Goal: Task Accomplishment & Management: Use online tool/utility

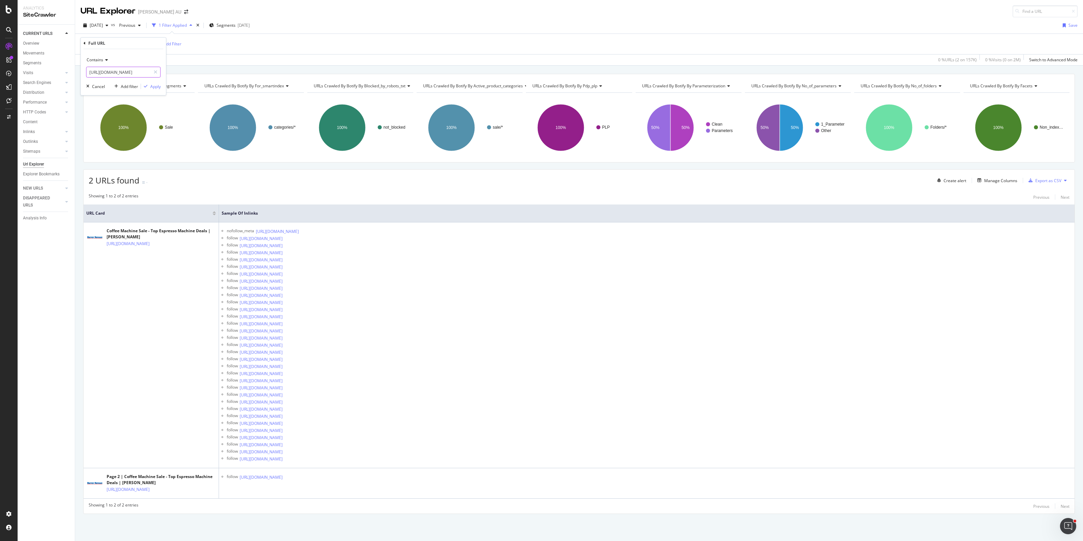
click at [132, 71] on input "[URL][DOMAIN_NAME]" at bounding box center [119, 72] width 64 height 11
paste input "oking-applianc"
type input "[URL][DOMAIN_NAME]"
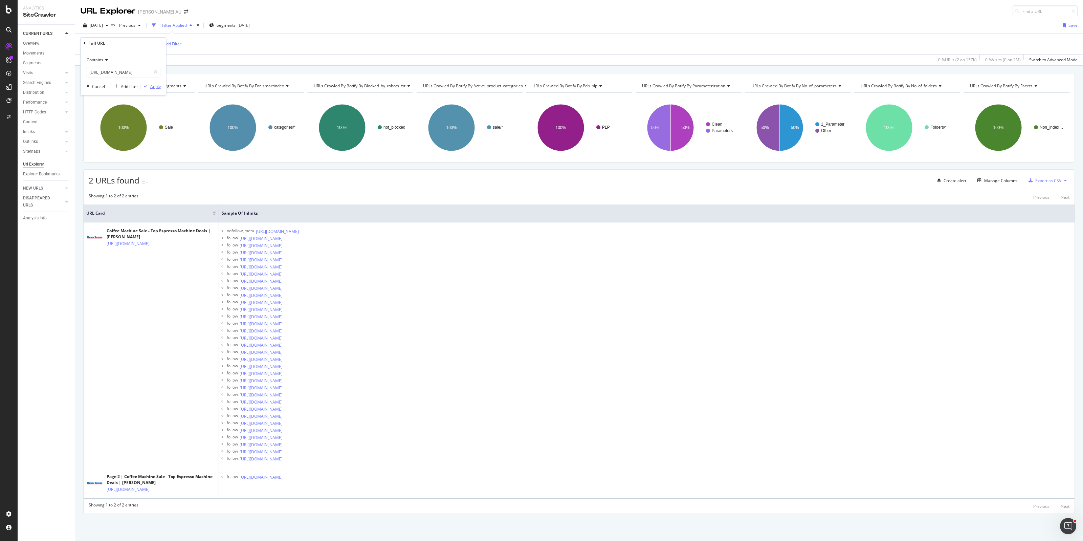
click at [155, 86] on div "Apply" at bounding box center [155, 87] width 10 height 6
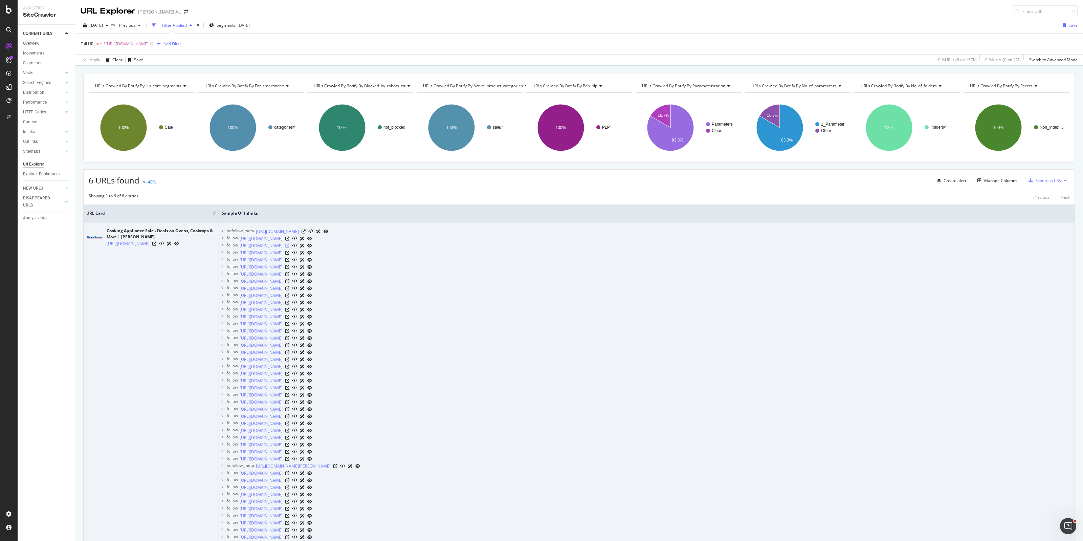
click at [289, 246] on icon at bounding box center [287, 246] width 4 height 4
click at [289, 252] on icon at bounding box center [287, 253] width 4 height 4
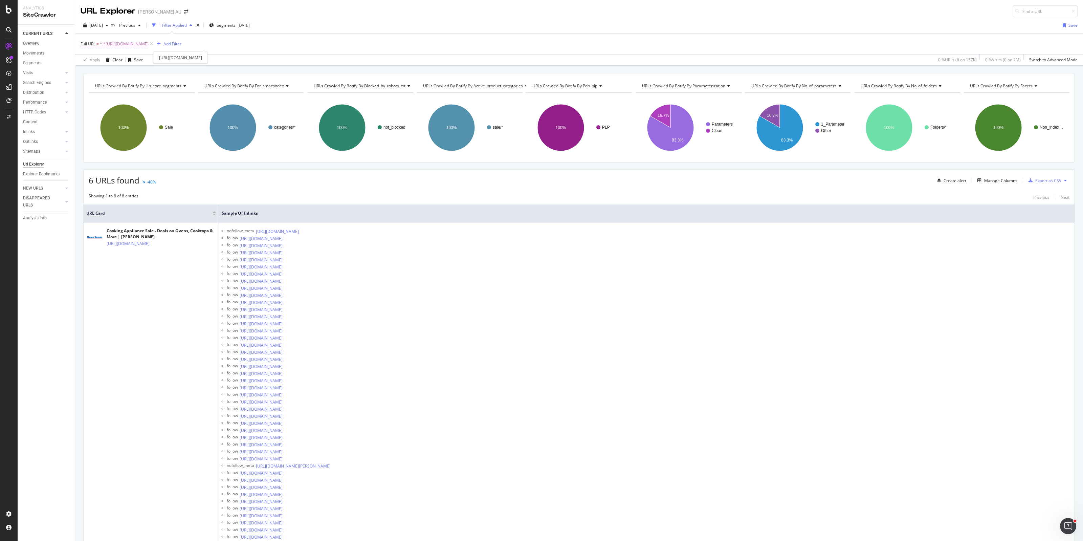
click at [149, 42] on span "^.*[URL][DOMAIN_NAME]" at bounding box center [124, 43] width 49 height 9
click at [114, 74] on input "[URL][DOMAIN_NAME]" at bounding box center [119, 72] width 64 height 11
paste input "dishwasher"
type input "[URL][DOMAIN_NAME]"
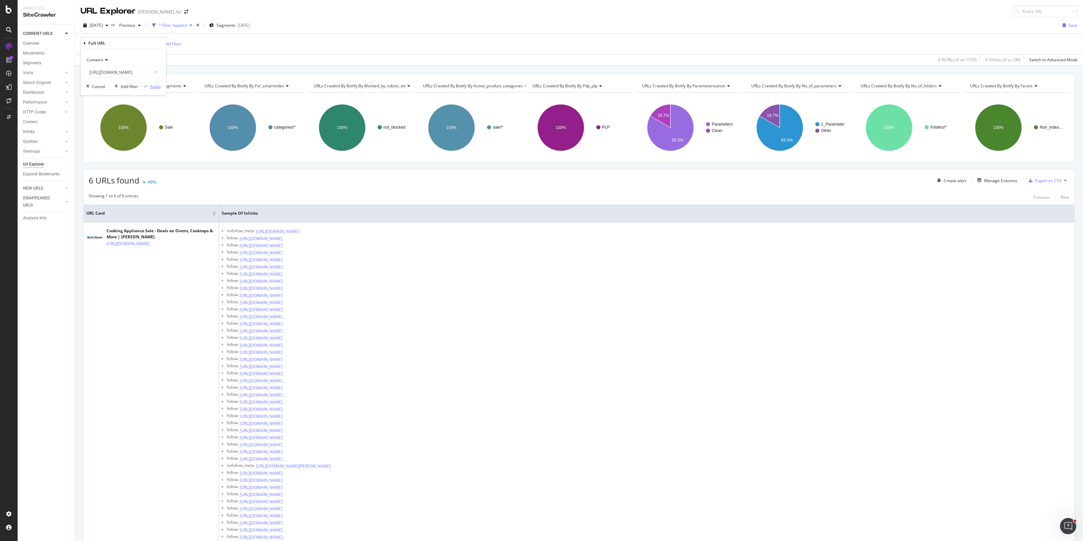
click at [152, 86] on div "Apply" at bounding box center [155, 87] width 10 height 6
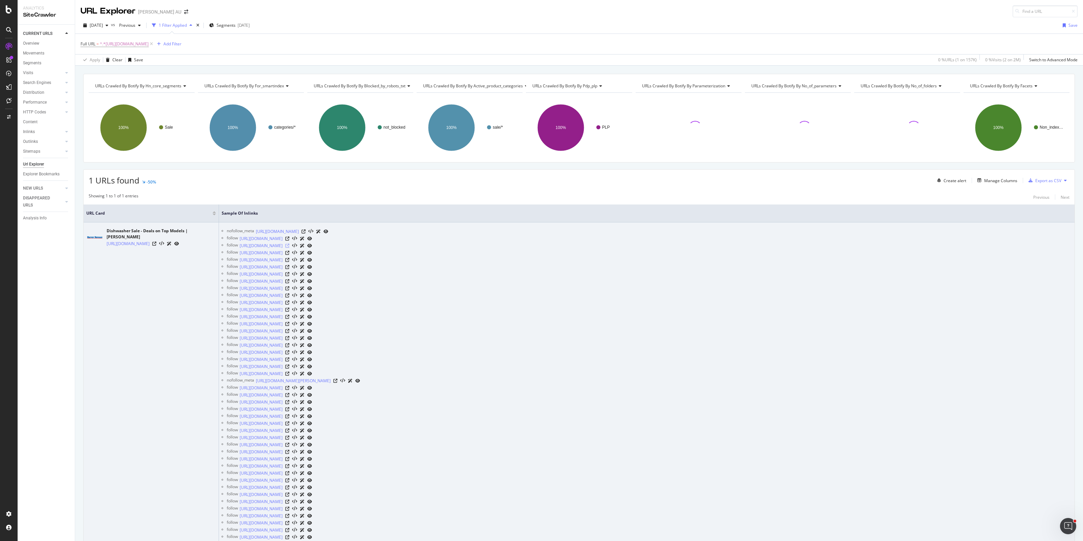
click at [289, 247] on icon at bounding box center [287, 246] width 4 height 4
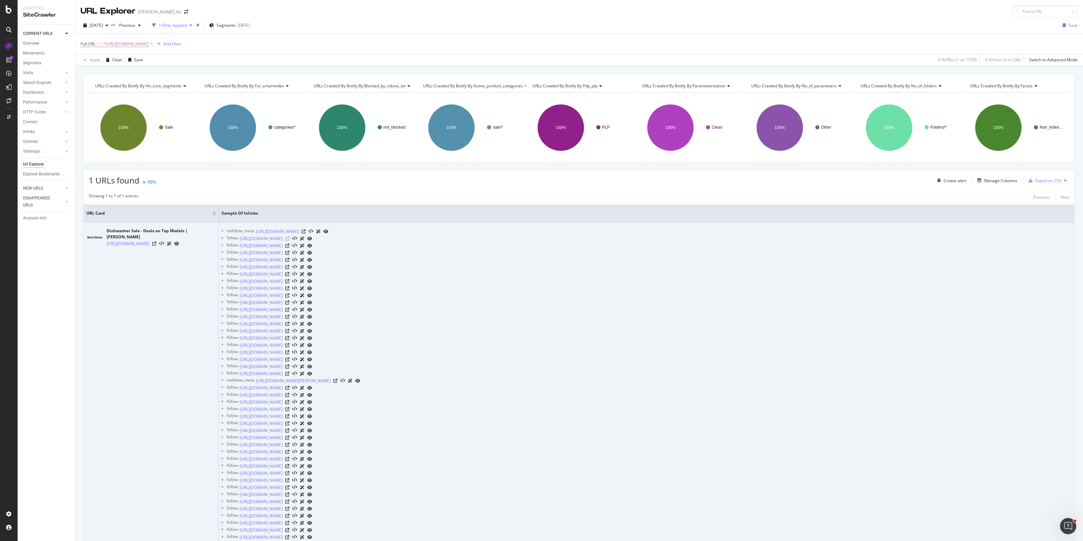
click at [289, 239] on icon at bounding box center [287, 238] width 4 height 4
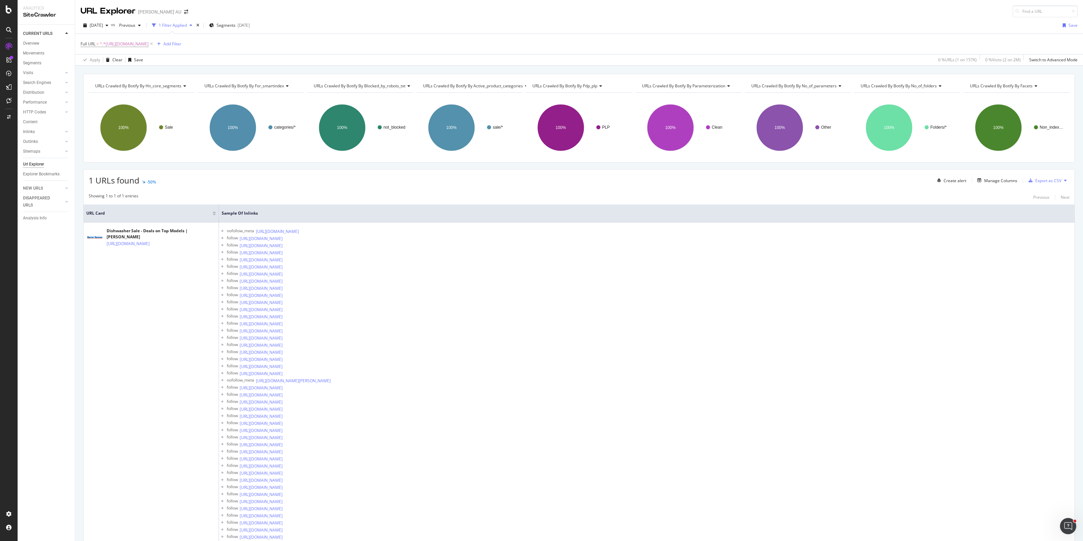
drag, startPoint x: 252, startPoint y: 44, endPoint x: 244, endPoint y: 59, distance: 17.4
click at [149, 44] on span "^.*[URL][DOMAIN_NAME]" at bounding box center [124, 43] width 49 height 9
click at [123, 72] on input "[URL][DOMAIN_NAME]" at bounding box center [119, 72] width 64 height 11
paste input "ry"
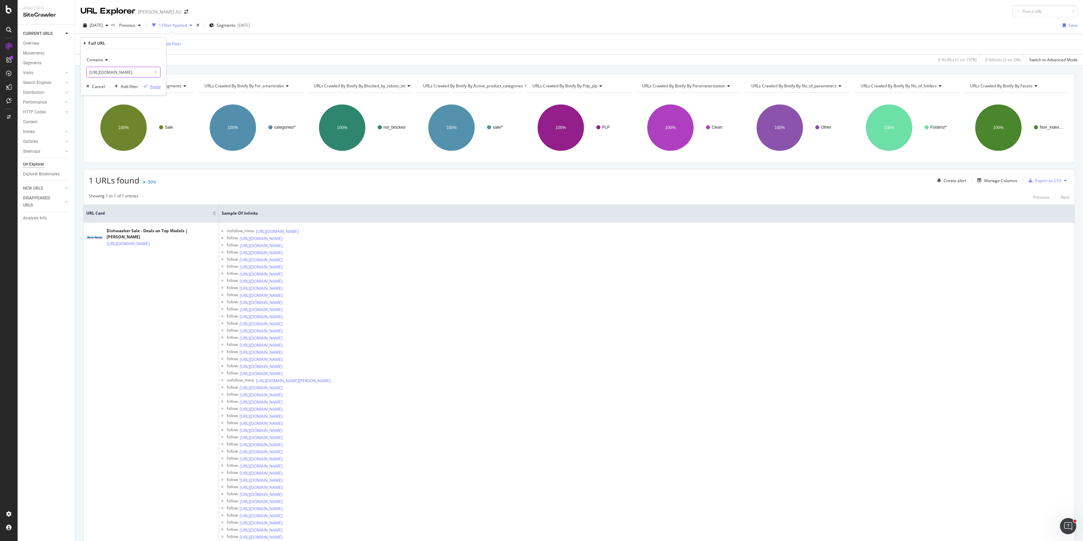
type input "[URL][DOMAIN_NAME]"
click at [152, 85] on div "Apply" at bounding box center [155, 87] width 10 height 6
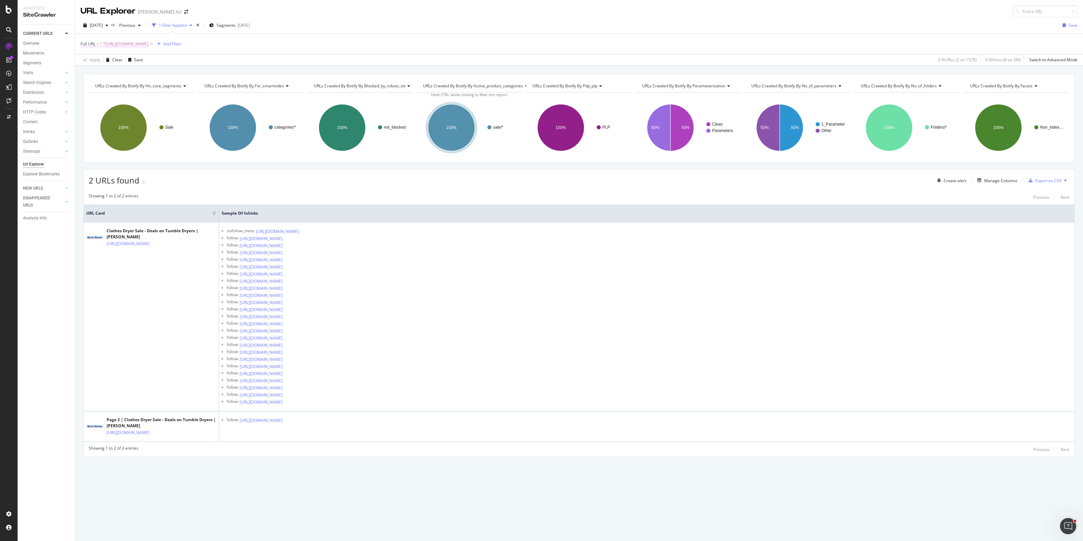
click at [149, 45] on span "^.*[URL][DOMAIN_NAME]" at bounding box center [124, 43] width 49 height 9
click at [120, 72] on input "[URL][DOMAIN_NAME]" at bounding box center [119, 72] width 64 height 11
paste input "fridge-freez"
type input "[URL][DOMAIN_NAME]"
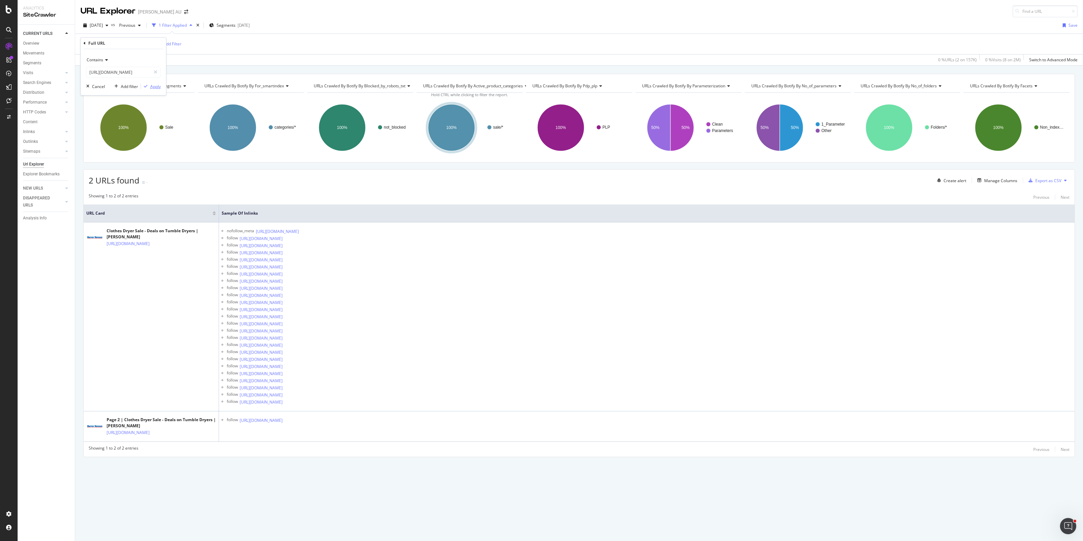
scroll to position [0, 0]
click at [155, 87] on div "Apply" at bounding box center [155, 87] width 10 height 6
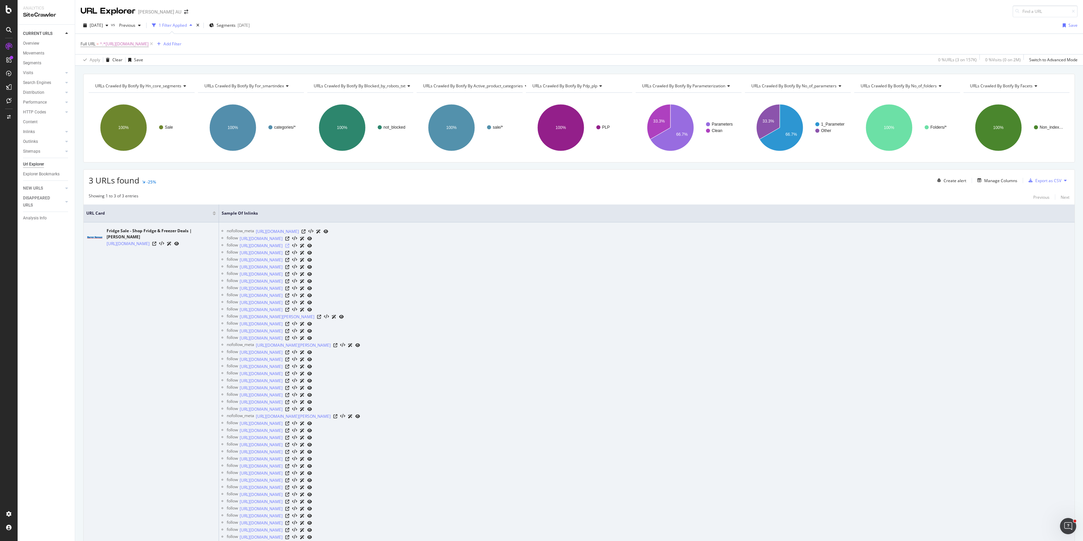
click at [289, 246] on icon at bounding box center [287, 246] width 4 height 4
click at [289, 253] on icon at bounding box center [287, 253] width 4 height 4
click at [289, 252] on icon at bounding box center [287, 253] width 4 height 4
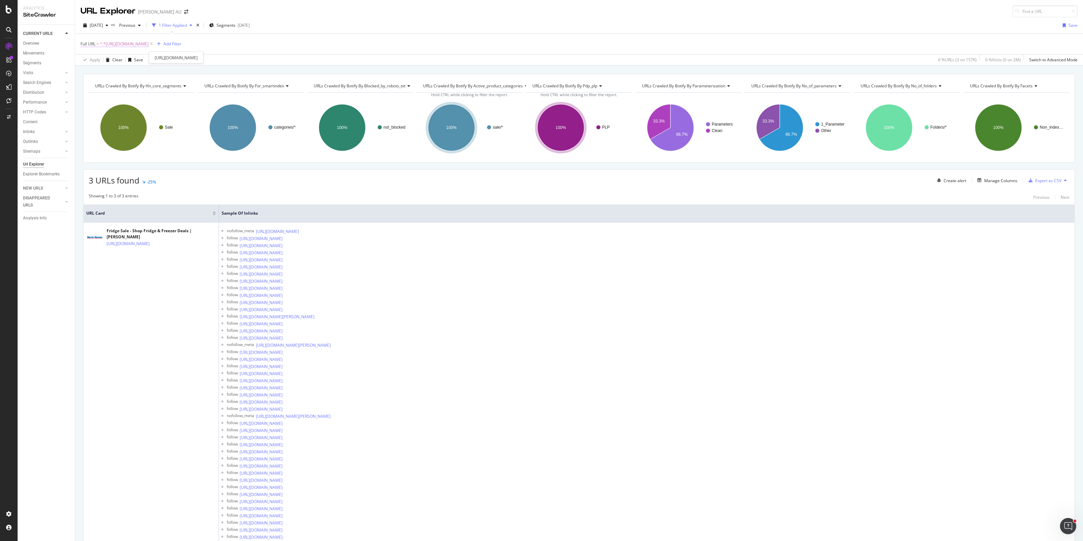
click at [149, 43] on span "^.*[URL][DOMAIN_NAME]" at bounding box center [124, 43] width 49 height 9
click at [114, 73] on input "[URL][DOMAIN_NAME]" at bounding box center [119, 72] width 64 height 11
paste input "hair-dryer-styl"
type input "[URL][DOMAIN_NAME]"
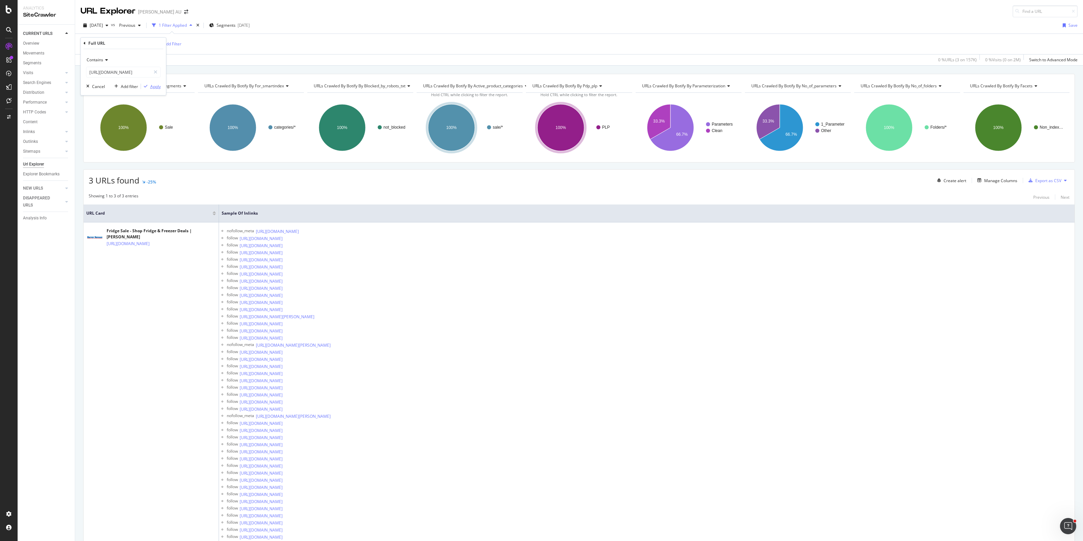
scroll to position [0, 0]
click at [154, 85] on div "Apply" at bounding box center [155, 87] width 10 height 6
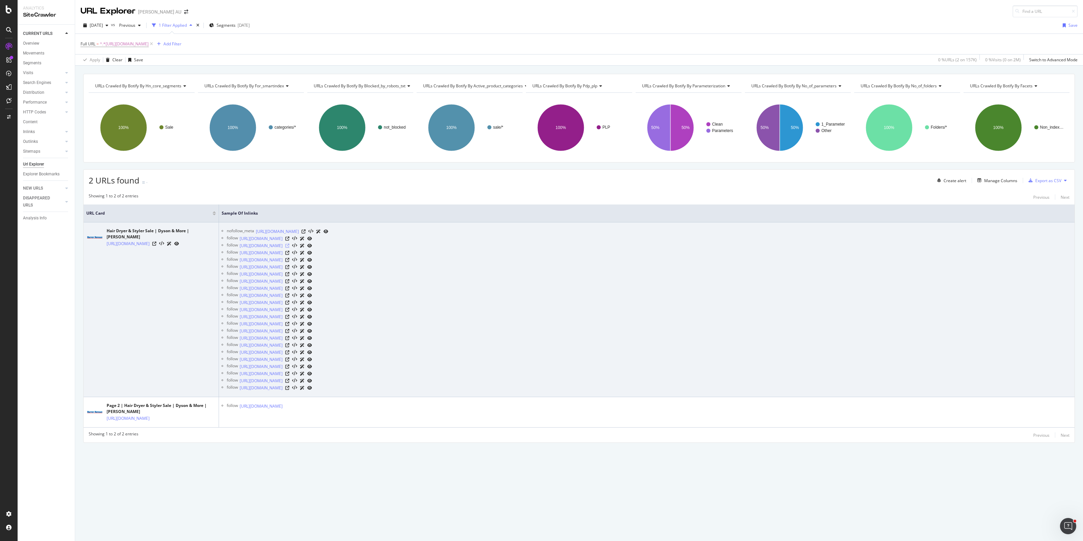
click at [289, 246] on icon at bounding box center [287, 246] width 4 height 4
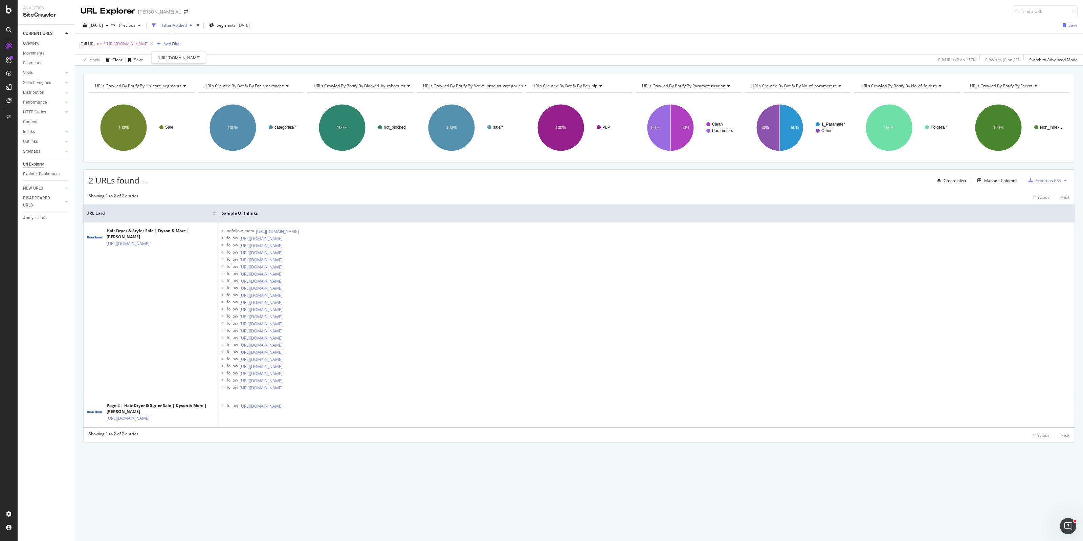
click at [149, 43] on span "^.*[URL][DOMAIN_NAME]" at bounding box center [124, 43] width 49 height 9
click at [110, 73] on input "[URL][DOMAIN_NAME]" at bounding box center [119, 72] width 64 height 11
paste input "eating-cooling"
type input "[URL][DOMAIN_NAME]"
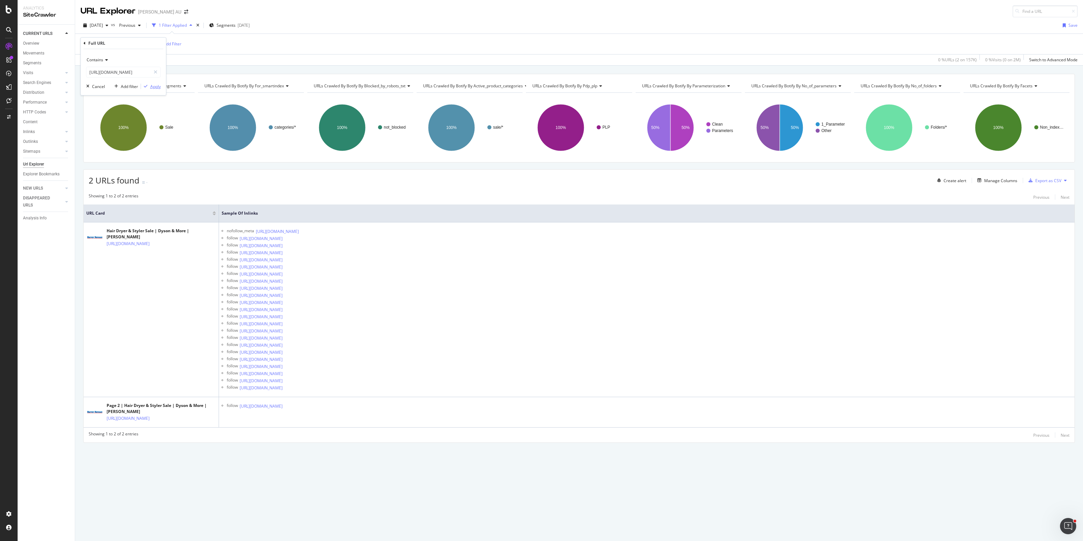
click at [156, 89] on div "Apply" at bounding box center [155, 87] width 10 height 6
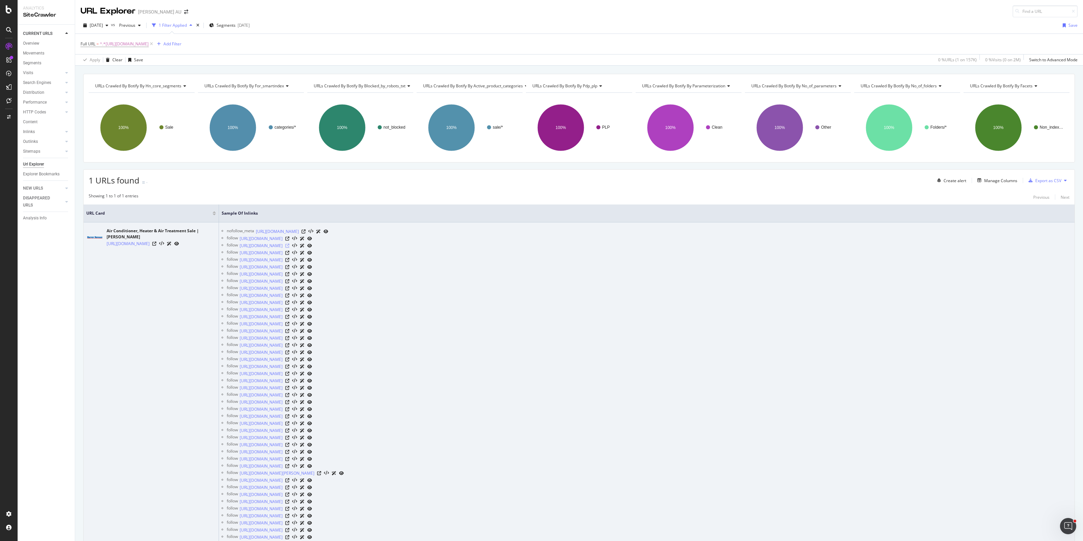
click at [289, 246] on icon at bounding box center [287, 246] width 4 height 4
click at [289, 253] on icon at bounding box center [287, 253] width 4 height 4
click at [289, 259] on icon at bounding box center [287, 260] width 4 height 4
click at [289, 267] on icon at bounding box center [287, 267] width 4 height 4
click at [289, 273] on icon at bounding box center [287, 274] width 4 height 4
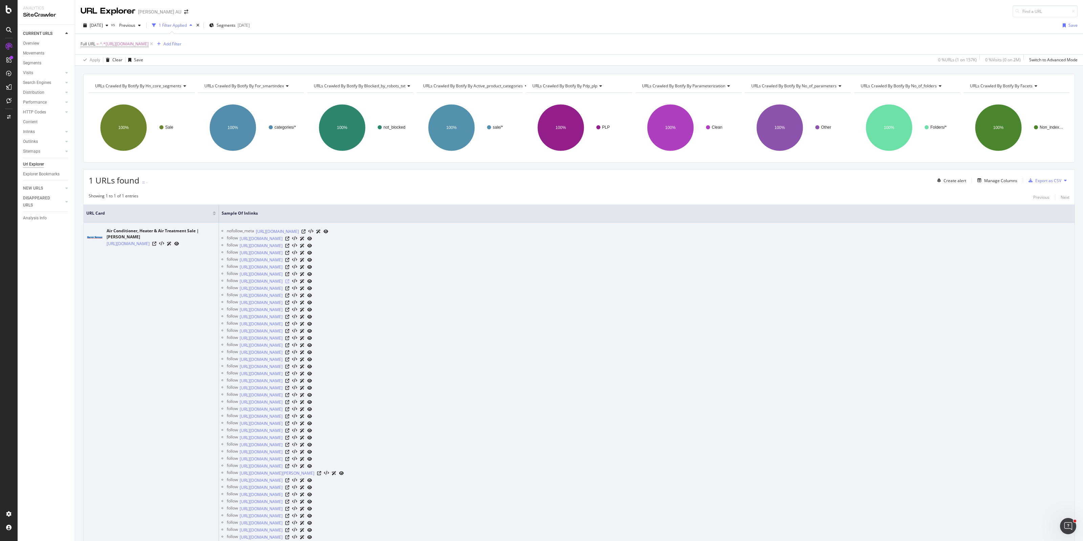
click at [289, 281] on icon at bounding box center [287, 281] width 4 height 4
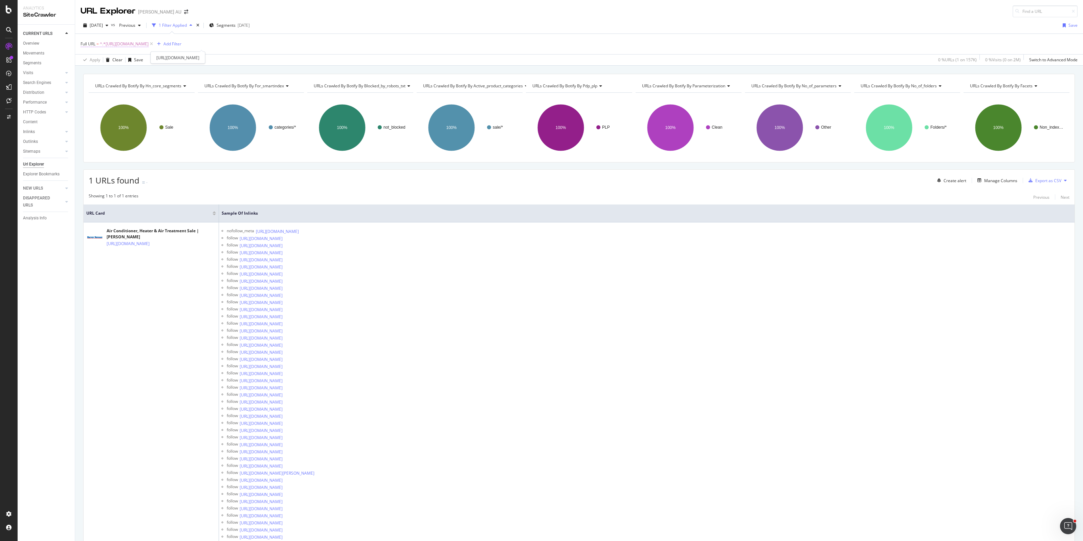
click at [149, 44] on span "^.*[URL][DOMAIN_NAME]" at bounding box center [124, 43] width 49 height 9
click at [130, 69] on input "[URL][DOMAIN_NAME]" at bounding box center [119, 72] width 64 height 11
paste input "massagers-accessories"
type input "[URL][DOMAIN_NAME]"
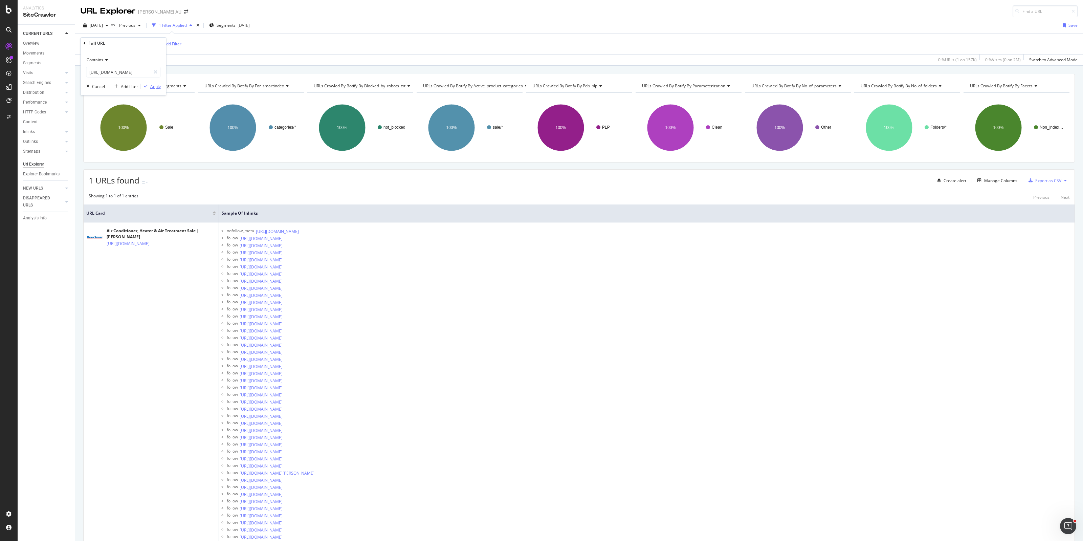
scroll to position [0, 0]
click at [155, 85] on div "Apply" at bounding box center [155, 87] width 10 height 6
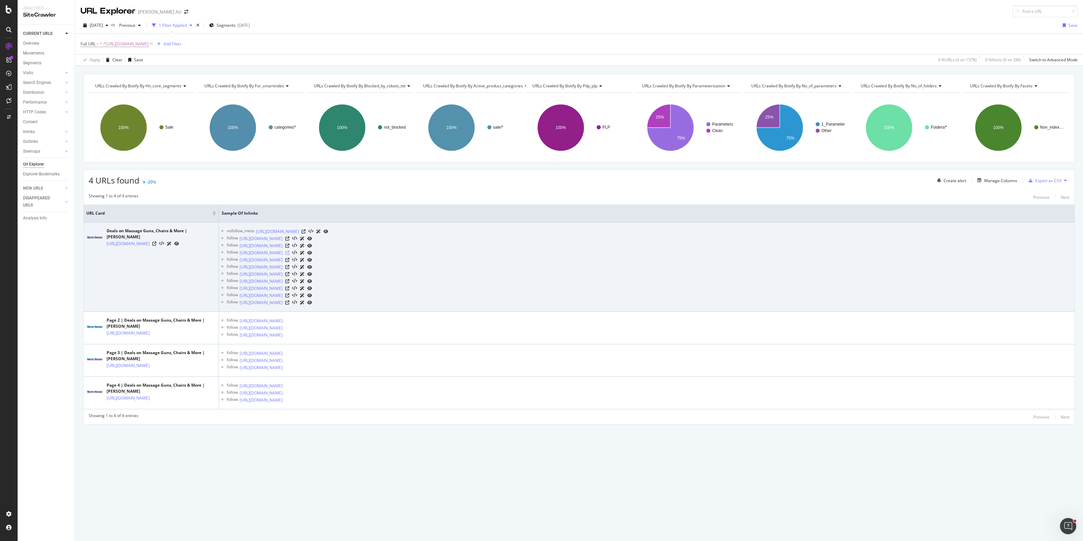
click at [289, 252] on icon at bounding box center [287, 253] width 4 height 4
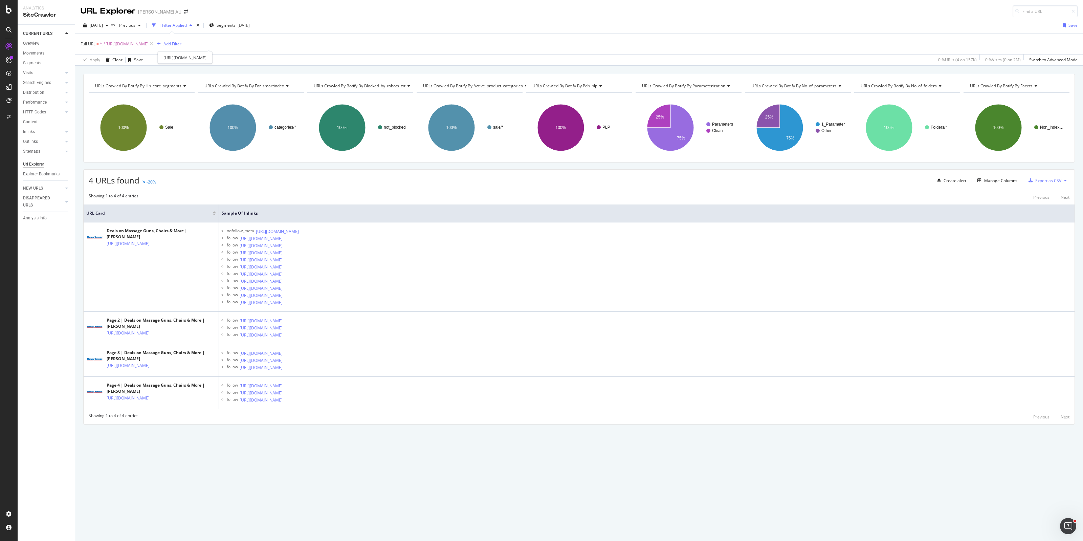
click at [149, 40] on span "^.*[URL][DOMAIN_NAME]" at bounding box center [124, 43] width 49 height 9
click at [127, 72] on input "[URL][DOMAIN_NAME]" at bounding box center [119, 72] width 64 height 11
paste input "icrowave"
type input "[URL][DOMAIN_NAME]"
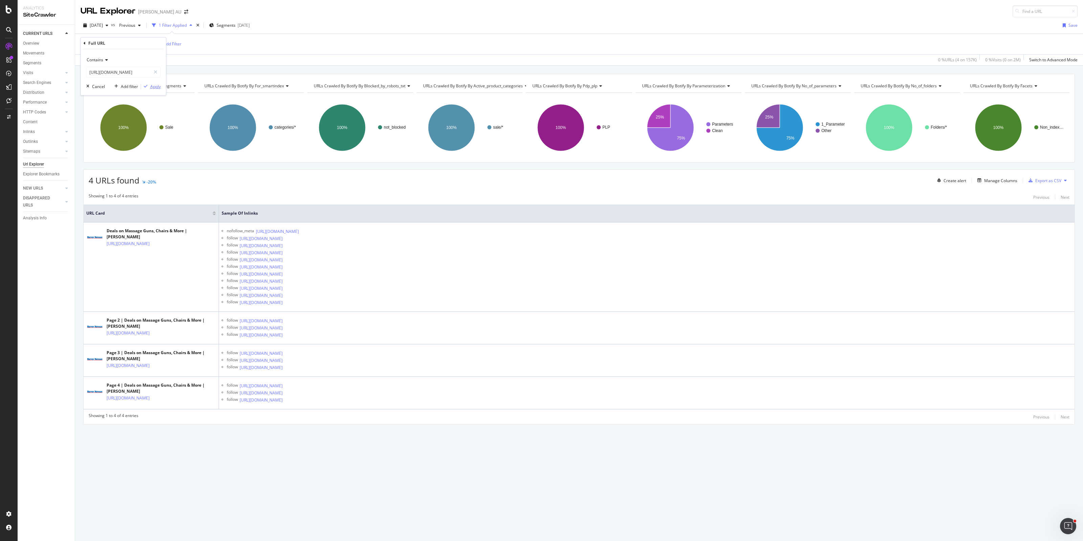
click at [160, 87] on div "Apply" at bounding box center [155, 87] width 10 height 6
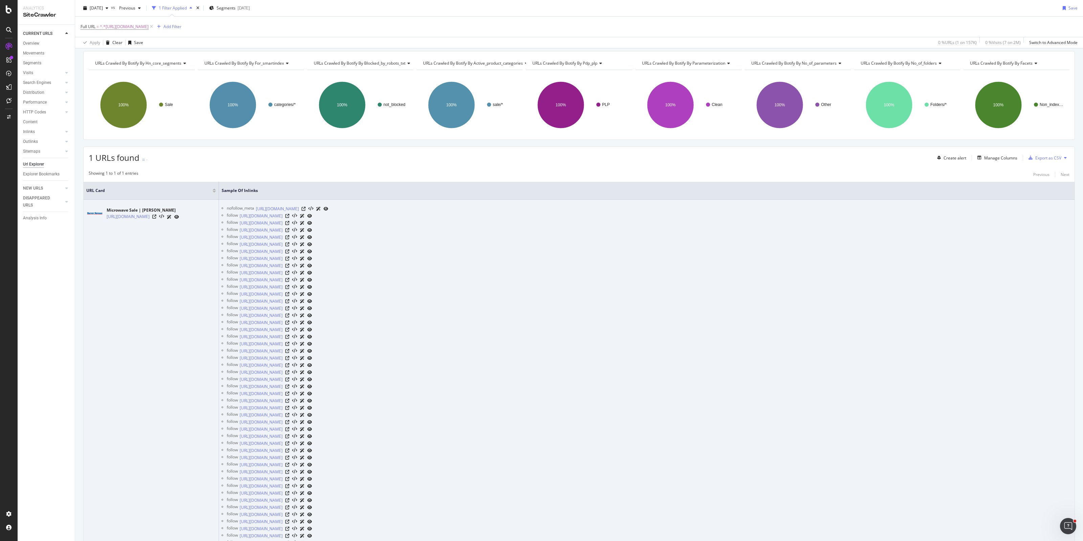
scroll to position [42, 0]
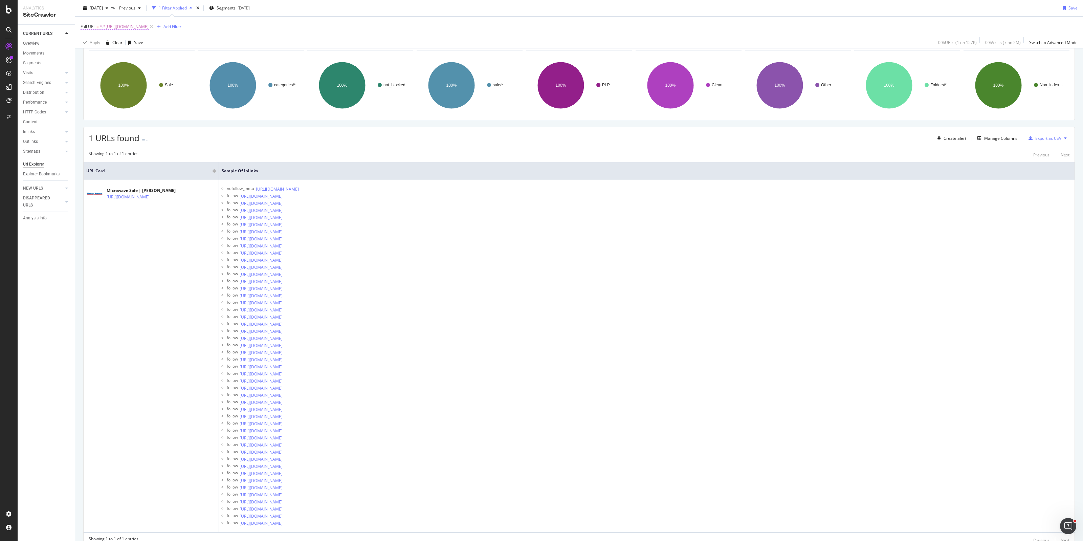
click at [149, 24] on span "^.*[URL][DOMAIN_NAME]" at bounding box center [124, 26] width 49 height 9
click at [126, 53] on input "[URL][DOMAIN_NAME]" at bounding box center [119, 54] width 64 height 11
paste input "small-applianc"
type input "[URL][DOMAIN_NAME]"
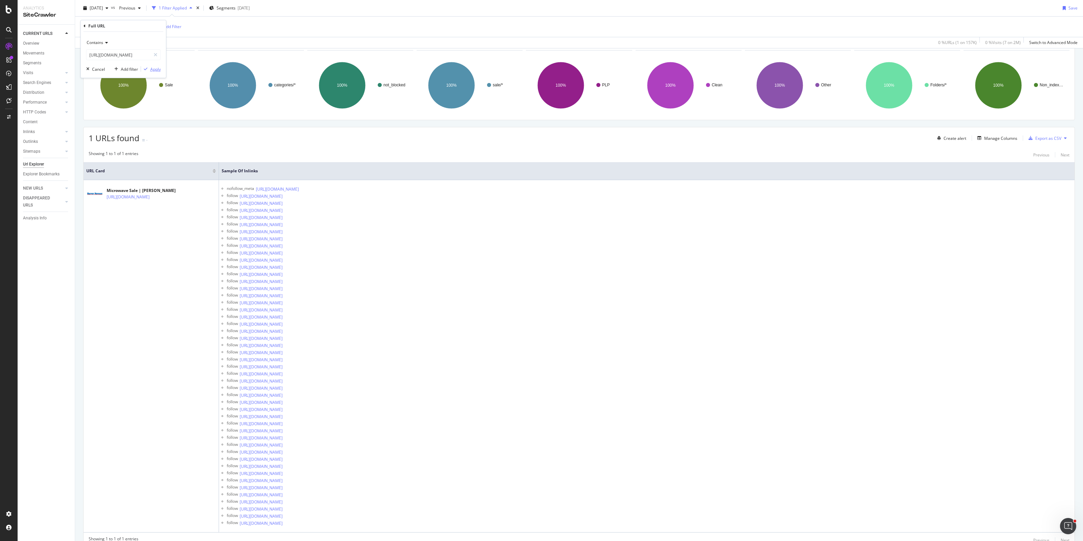
click at [150, 70] on div "Apply" at bounding box center [155, 69] width 10 height 6
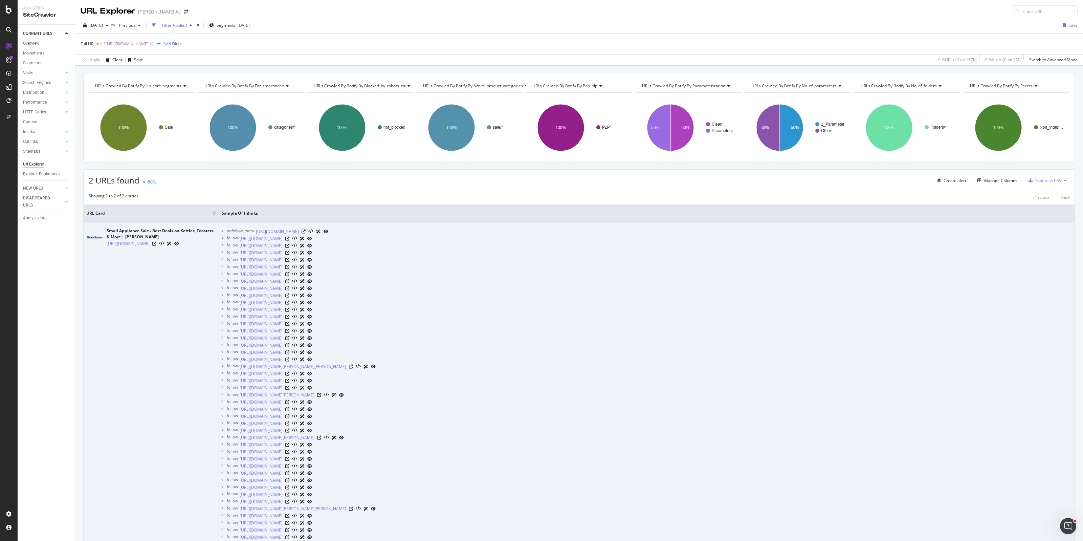
scroll to position [42, 0]
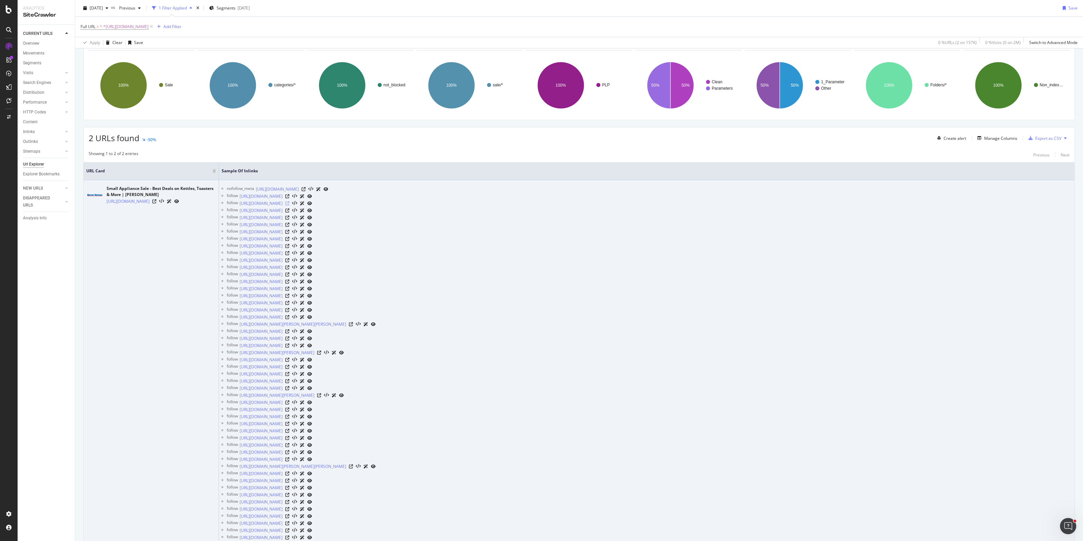
click at [289, 203] on icon at bounding box center [287, 203] width 4 height 4
click at [289, 210] on icon at bounding box center [287, 210] width 4 height 4
click at [289, 218] on icon at bounding box center [287, 217] width 4 height 4
click at [289, 224] on icon at bounding box center [287, 225] width 4 height 4
click at [289, 232] on icon at bounding box center [287, 232] width 4 height 4
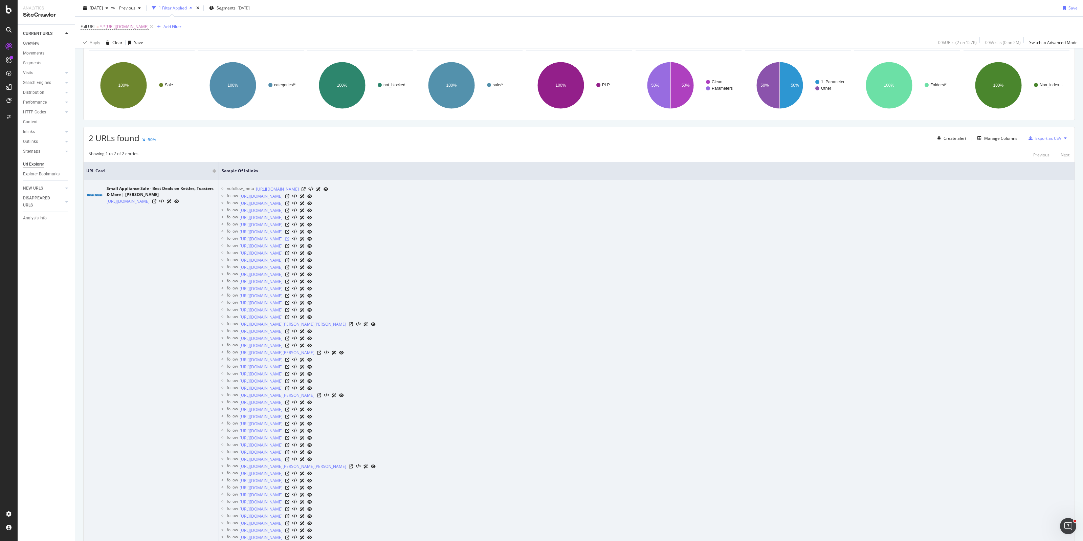
click at [289, 240] on icon at bounding box center [287, 239] width 4 height 4
click at [289, 246] on icon at bounding box center [287, 246] width 4 height 4
click at [289, 254] on icon at bounding box center [287, 253] width 4 height 4
click at [289, 260] on icon at bounding box center [287, 260] width 4 height 4
click at [289, 268] on icon at bounding box center [287, 267] width 4 height 4
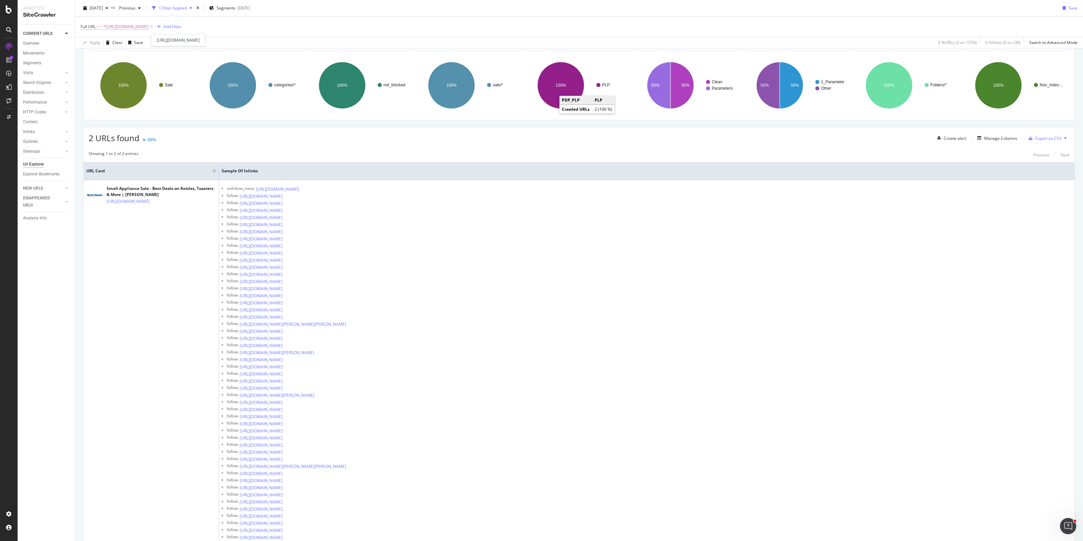
click at [149, 24] on span "^.*[URL][DOMAIN_NAME]" at bounding box center [124, 26] width 49 height 9
drag, startPoint x: 121, startPoint y: 53, endPoint x: 135, endPoint y: 67, distance: 20.1
click at [120, 53] on input "[URL][DOMAIN_NAME]" at bounding box center [119, 54] width 64 height 11
paste input "vacuum-cleaners"
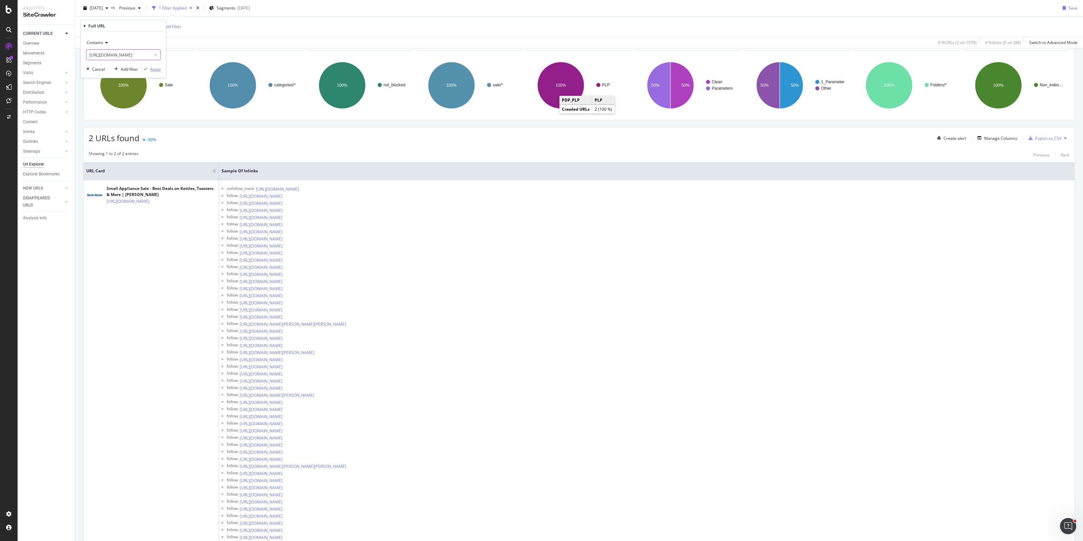
type input "[URL][DOMAIN_NAME]"
click at [154, 70] on div "Apply" at bounding box center [155, 69] width 10 height 6
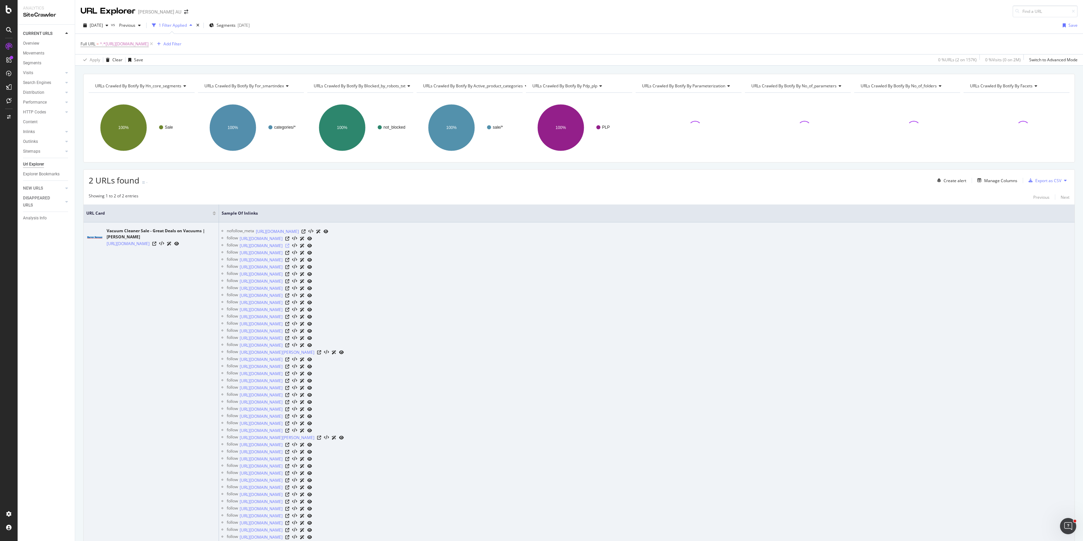
click at [289, 245] on icon at bounding box center [287, 246] width 4 height 4
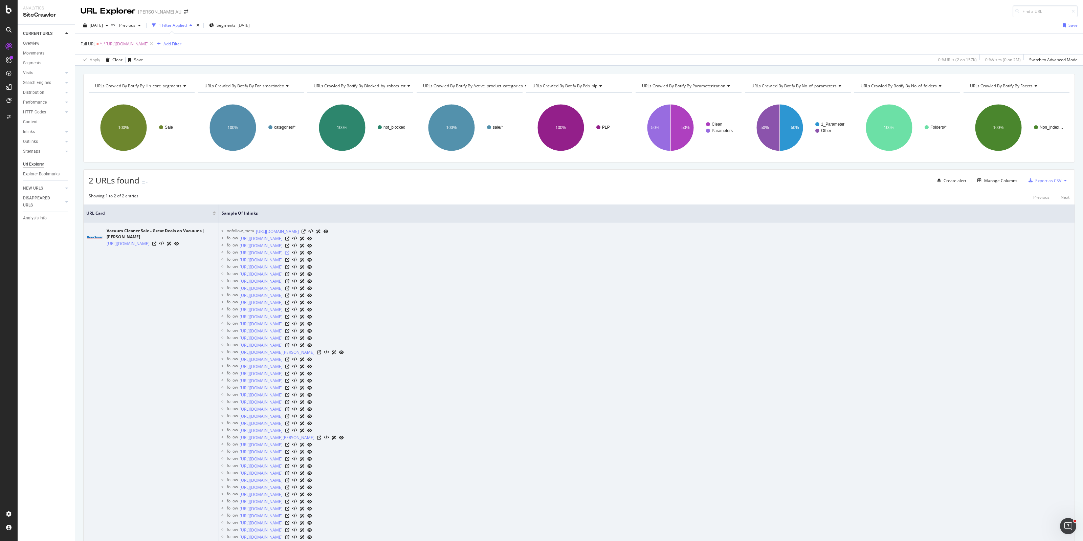
click at [289, 253] on icon at bounding box center [287, 253] width 4 height 4
click at [289, 259] on icon at bounding box center [287, 260] width 4 height 4
click at [289, 266] on icon at bounding box center [287, 267] width 4 height 4
click at [289, 274] on icon at bounding box center [287, 274] width 4 height 4
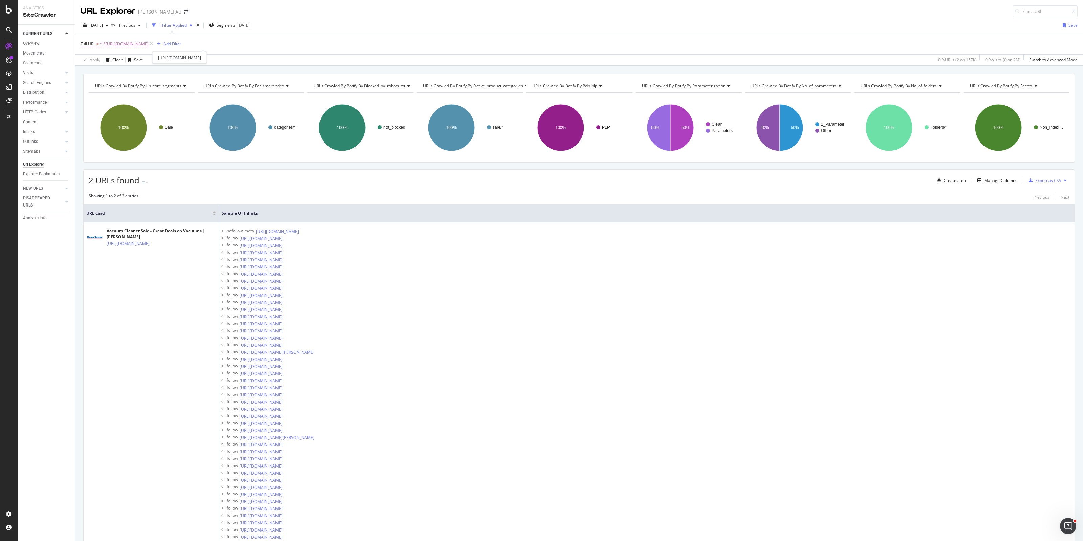
click at [149, 44] on span "^.*[URL][DOMAIN_NAME]" at bounding box center [124, 43] width 49 height 9
click at [116, 72] on input "[URL][DOMAIN_NAME]" at bounding box center [119, 72] width 64 height 11
paste input "washing-machine"
type input "[URL][DOMAIN_NAME]"
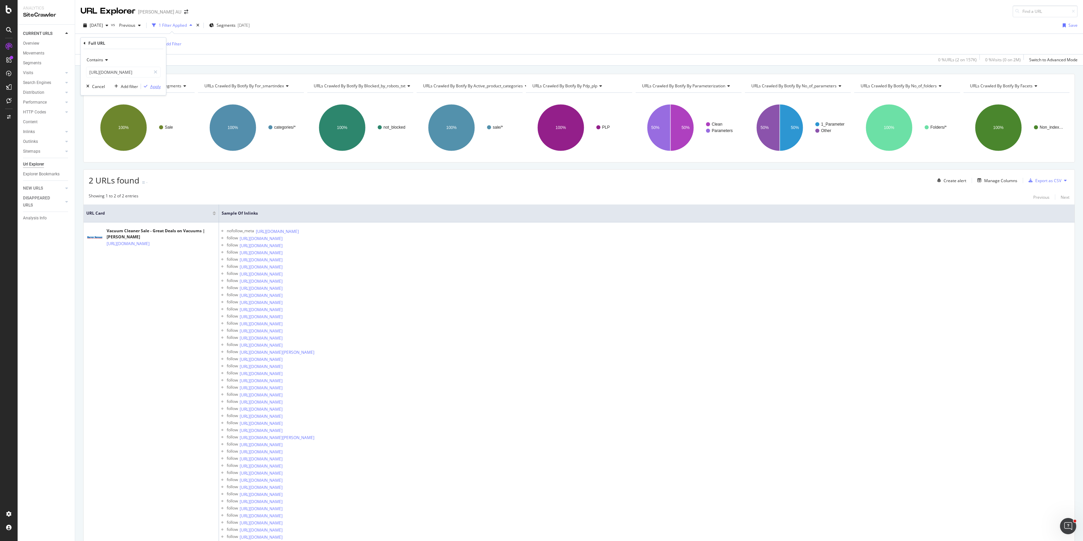
scroll to position [0, 0]
click at [151, 84] on div "Apply" at bounding box center [155, 87] width 10 height 6
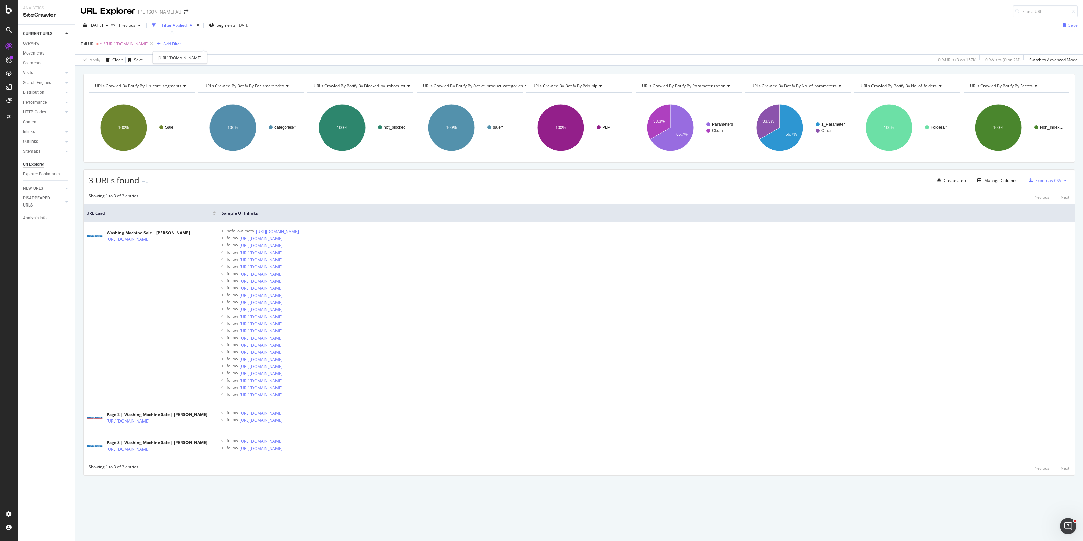
click at [149, 41] on span "^.*[URL][DOMAIN_NAME]" at bounding box center [124, 43] width 49 height 9
click at [124, 70] on input "[URL][DOMAIN_NAME]" at bounding box center [119, 72] width 64 height 11
paste input "text"
click at [136, 73] on input "text" at bounding box center [124, 72] width 74 height 11
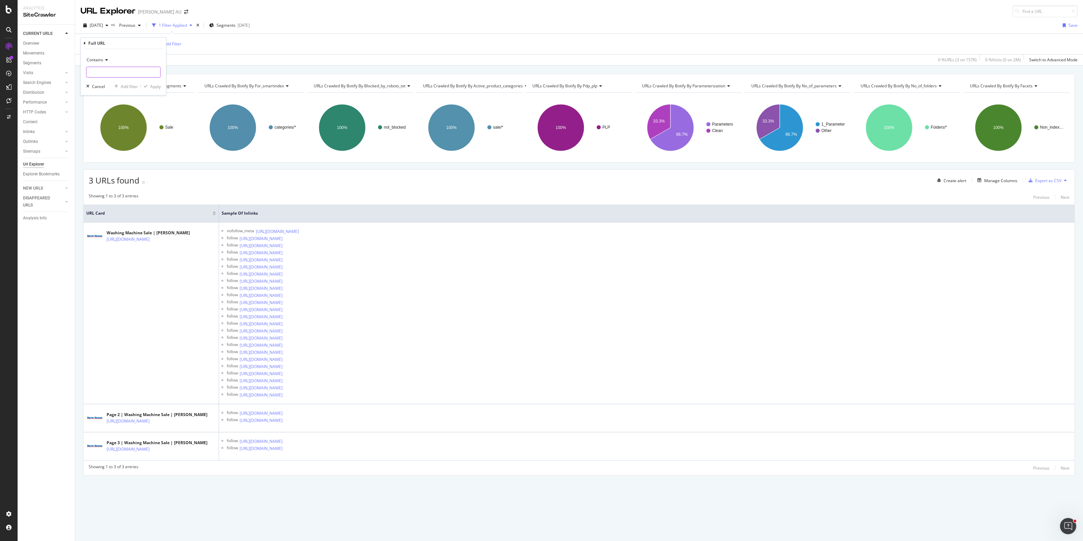
paste input "[URL][DOMAIN_NAME]"
type input "[URL][DOMAIN_NAME]"
click at [152, 86] on div "Apply" at bounding box center [155, 87] width 10 height 6
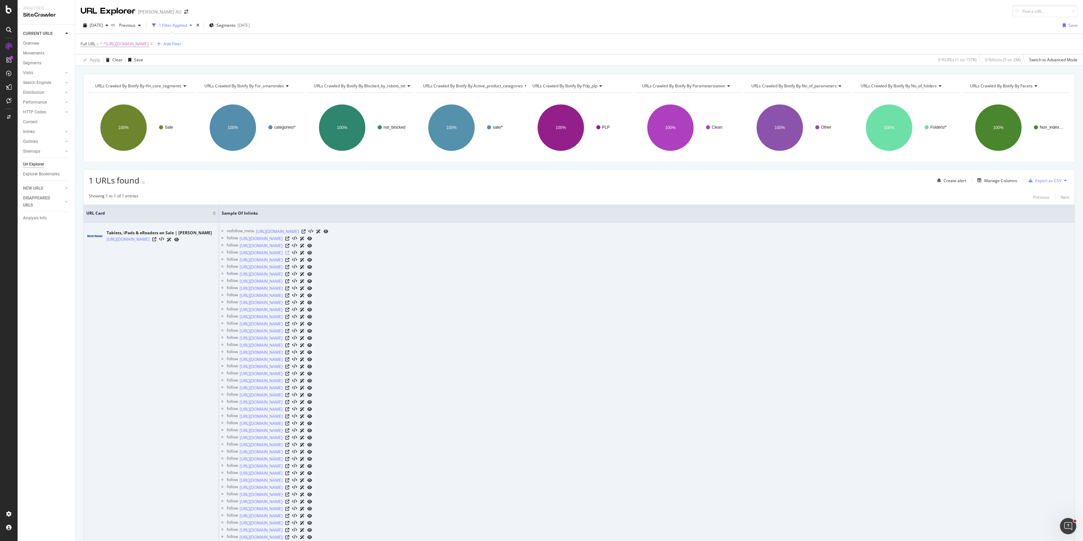
click at [289, 252] on icon at bounding box center [287, 253] width 4 height 4
click at [289, 259] on icon at bounding box center [287, 260] width 4 height 4
click at [289, 393] on icon at bounding box center [287, 395] width 4 height 4
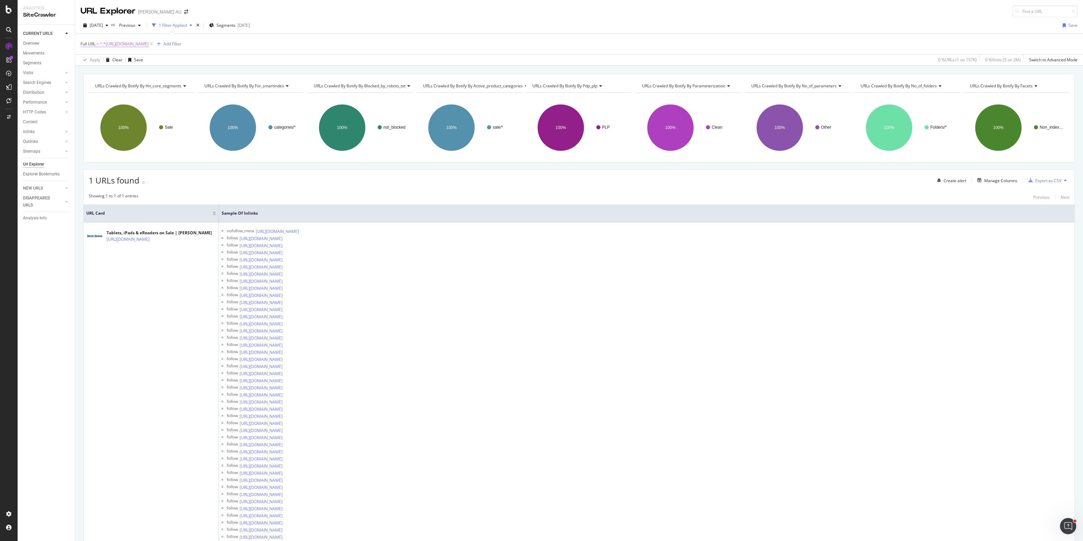
click at [149, 44] on span "^.*[URL][DOMAIN_NAME]" at bounding box center [124, 43] width 49 height 9
click at [145, 70] on input "[URL][DOMAIN_NAME]" at bounding box center [119, 72] width 64 height 11
paste input "online-only/toy"
type input "[URL][DOMAIN_NAME]"
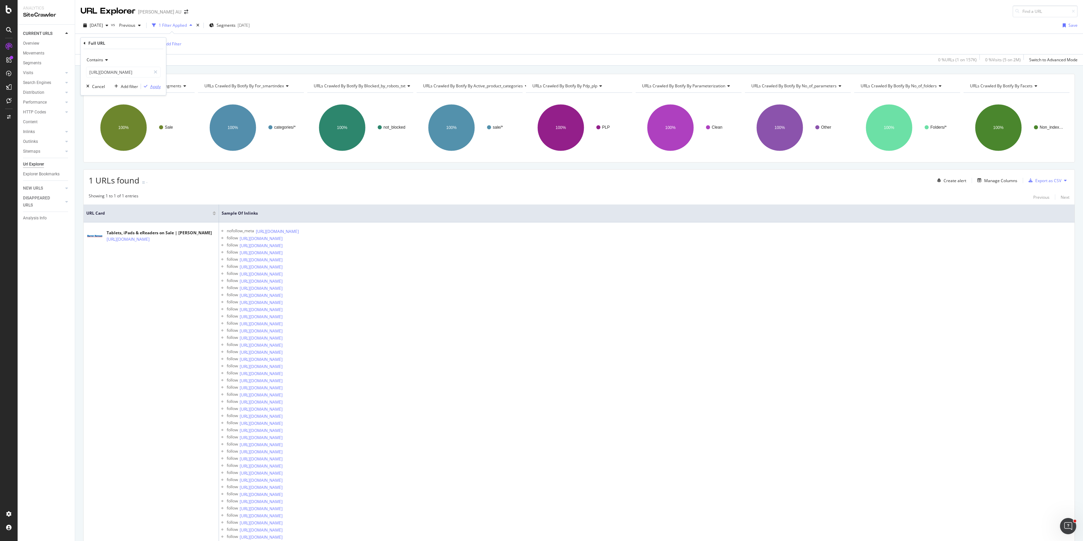
scroll to position [0, 0]
click at [157, 87] on div "Apply" at bounding box center [155, 87] width 10 height 6
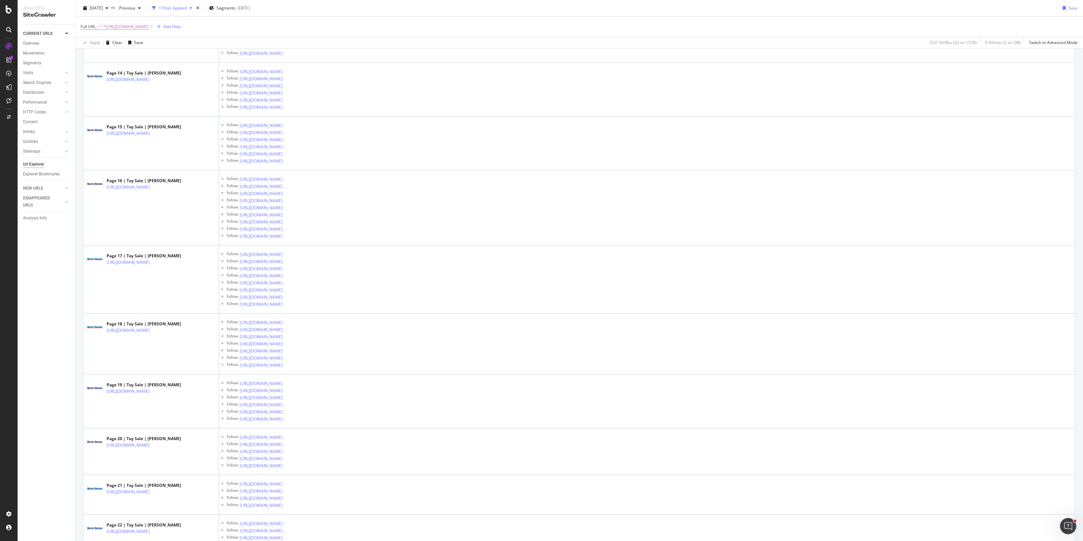
scroll to position [630, 0]
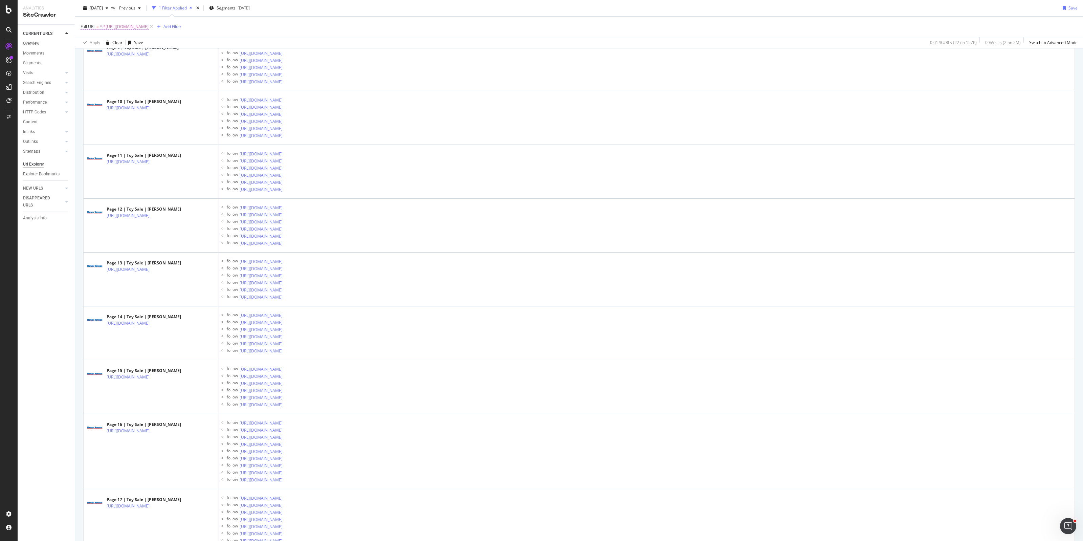
click at [149, 28] on span "^.*[URL][DOMAIN_NAME]" at bounding box center [124, 26] width 49 height 9
click at [108, 59] on input "[URL][DOMAIN_NAME]" at bounding box center [119, 54] width 64 height 11
paste input "tv-audio/headphones"
type input "[URL][DOMAIN_NAME]"
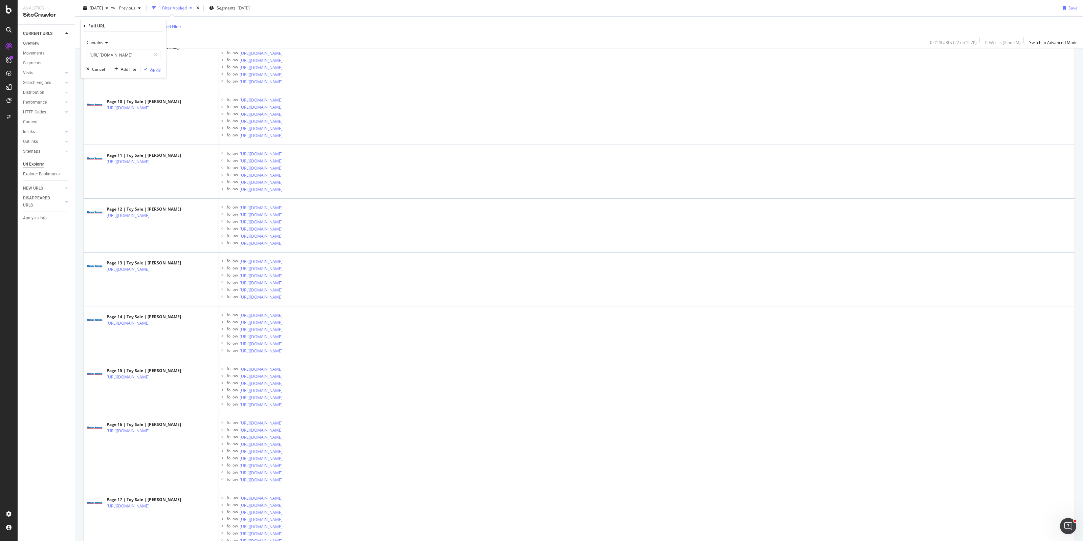
scroll to position [0, 0]
click at [156, 67] on div "Apply" at bounding box center [155, 69] width 10 height 6
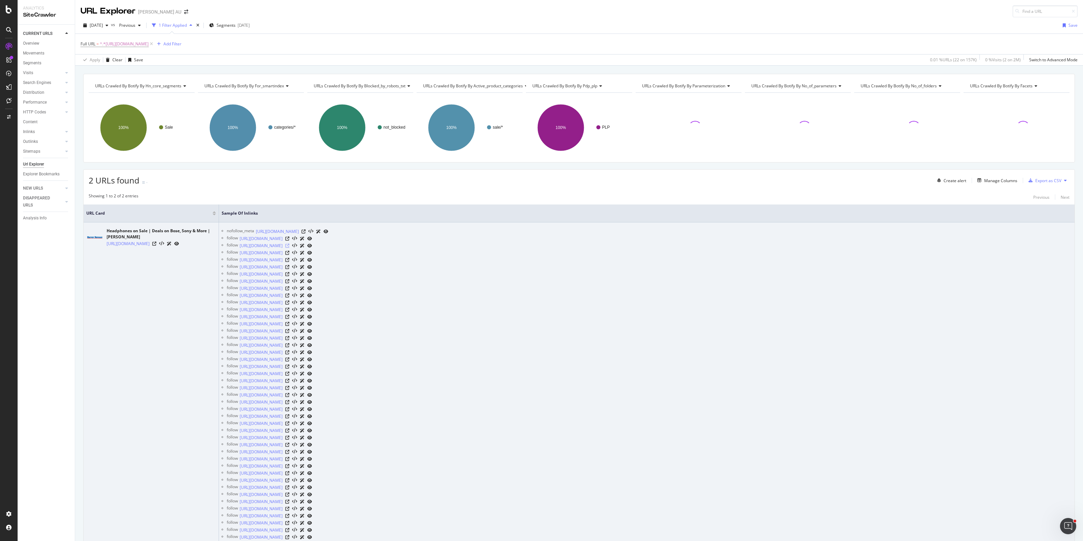
click at [289, 246] on icon at bounding box center [287, 246] width 4 height 4
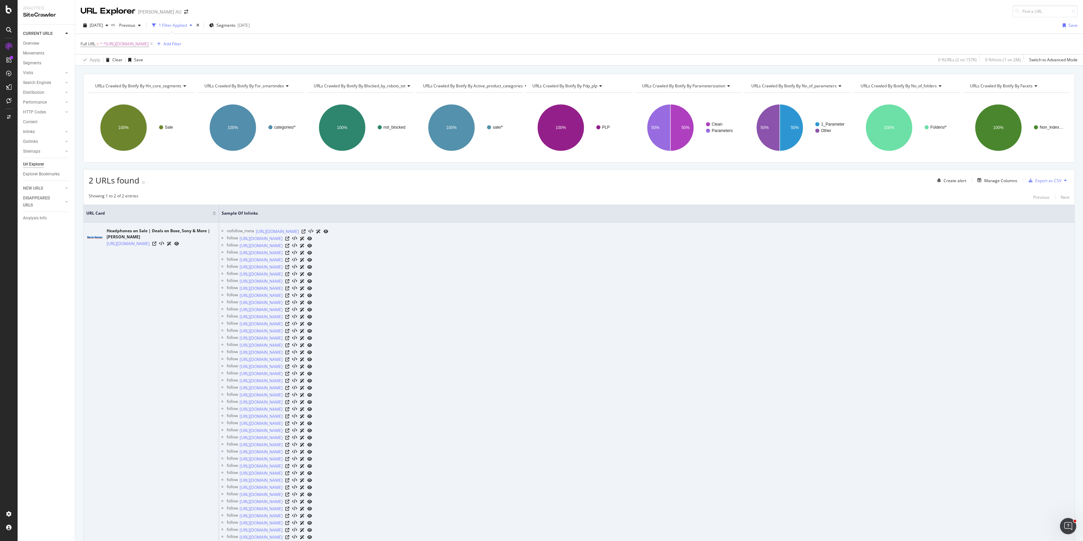
click at [289, 253] on icon at bounding box center [287, 253] width 4 height 4
click at [289, 260] on icon at bounding box center [287, 260] width 4 height 4
click at [289, 266] on icon at bounding box center [287, 267] width 4 height 4
click at [289, 274] on icon at bounding box center [287, 274] width 4 height 4
click at [289, 281] on icon at bounding box center [287, 281] width 4 height 4
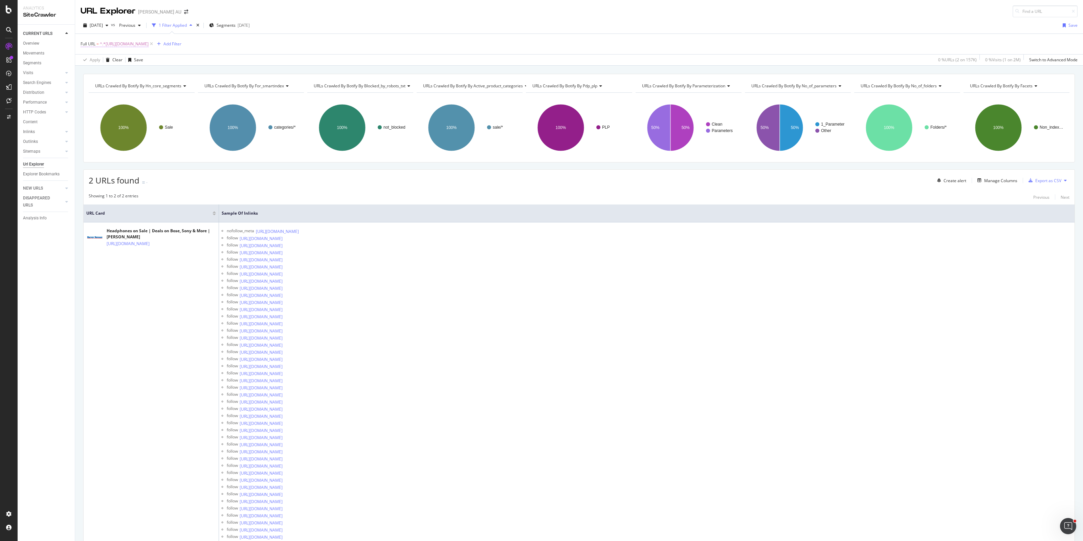
click at [149, 42] on span "^.*[URL][DOMAIN_NAME]" at bounding box center [124, 43] width 49 height 9
click at [130, 69] on input "[URL][DOMAIN_NAME]" at bounding box center [119, 72] width 64 height 11
paste input "ome-theatre"
type input "[URL][DOMAIN_NAME]"
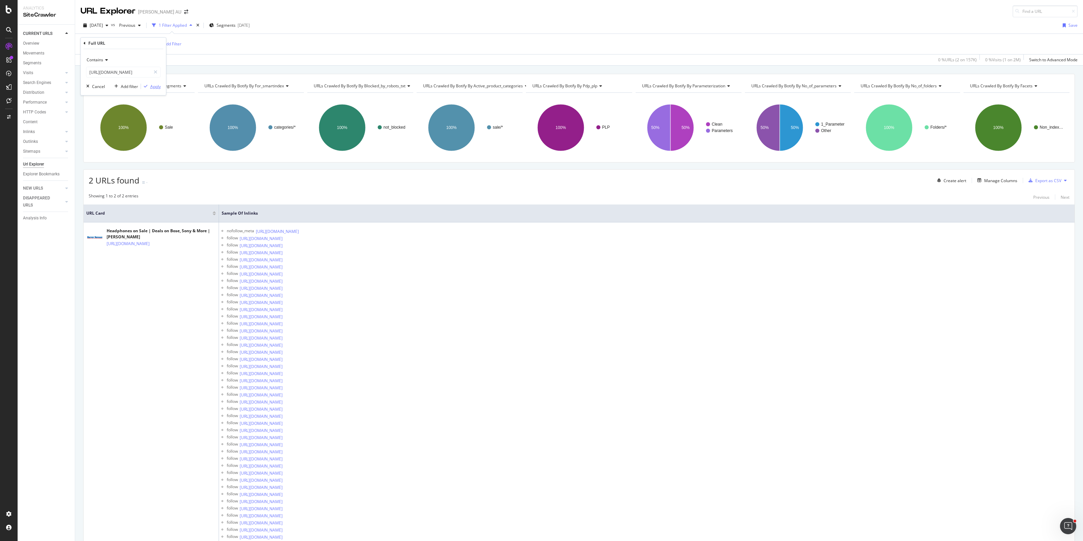
scroll to position [0, 0]
click at [153, 88] on div "Apply" at bounding box center [155, 87] width 10 height 6
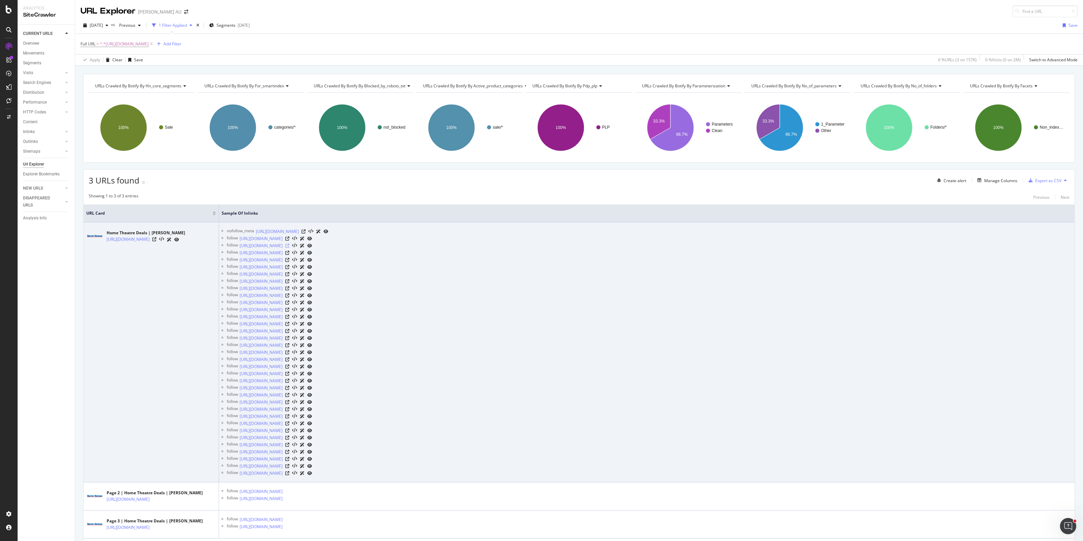
click at [289, 246] on icon at bounding box center [287, 246] width 4 height 4
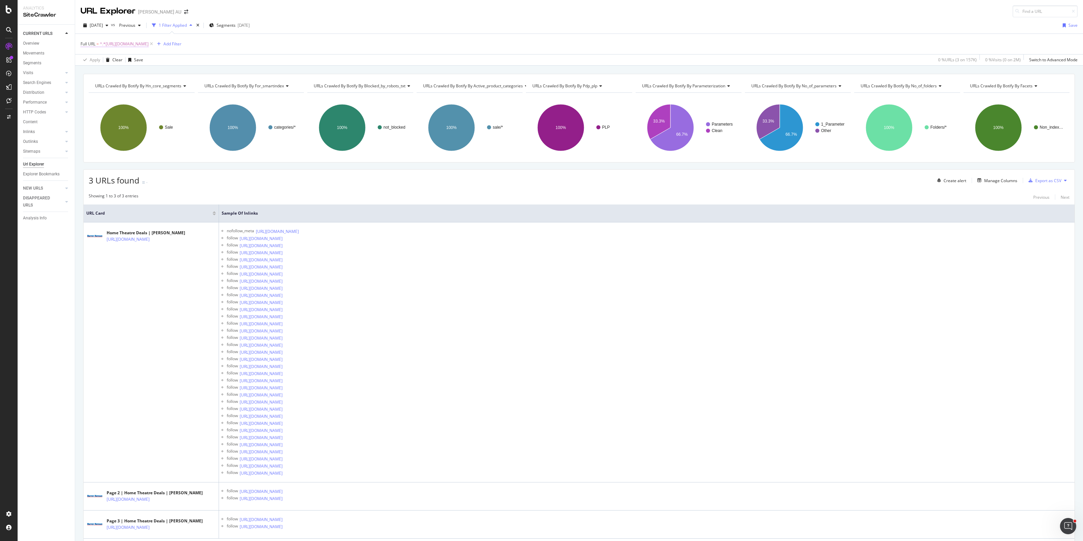
click at [149, 41] on span "^.*[URL][DOMAIN_NAME]" at bounding box center [124, 43] width 49 height 9
click at [145, 70] on input "[URL][DOMAIN_NAME]" at bounding box center [119, 72] width 64 height 11
paste input "portable-audio"
type input "[URL][DOMAIN_NAME]"
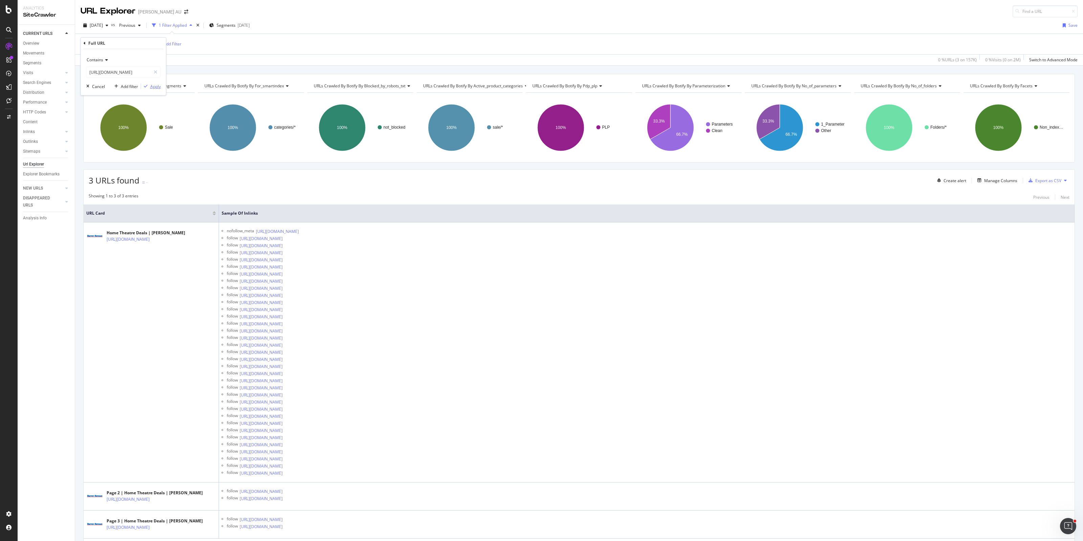
scroll to position [0, 0]
click at [156, 87] on div "Apply" at bounding box center [155, 87] width 10 height 6
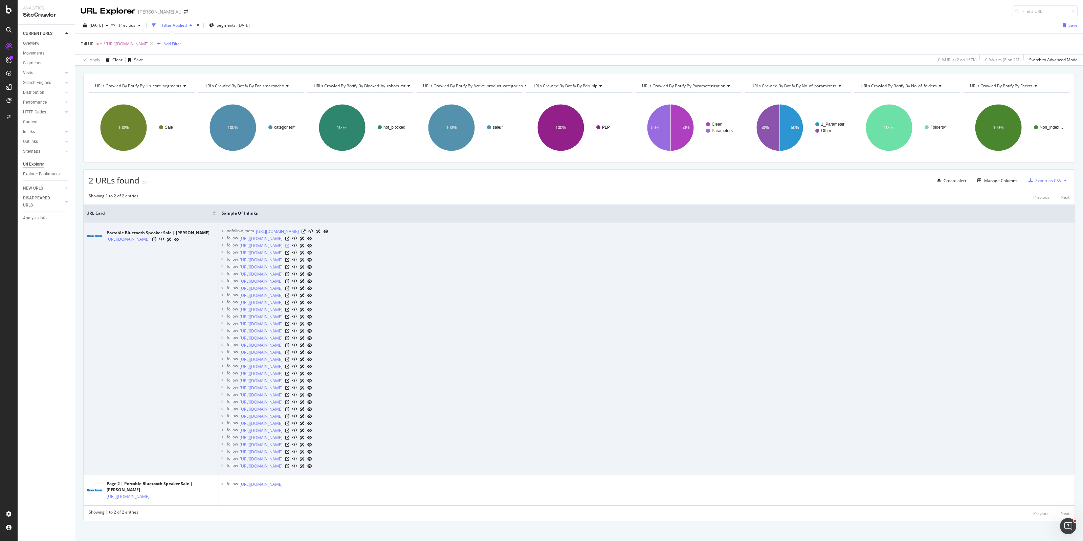
click at [289, 246] on icon at bounding box center [287, 246] width 4 height 4
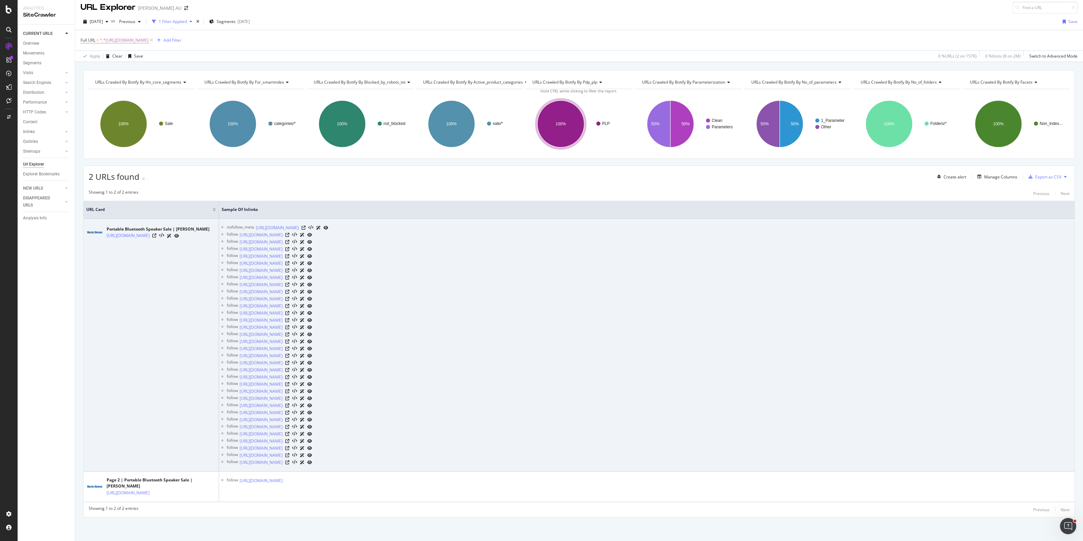
scroll to position [18, 0]
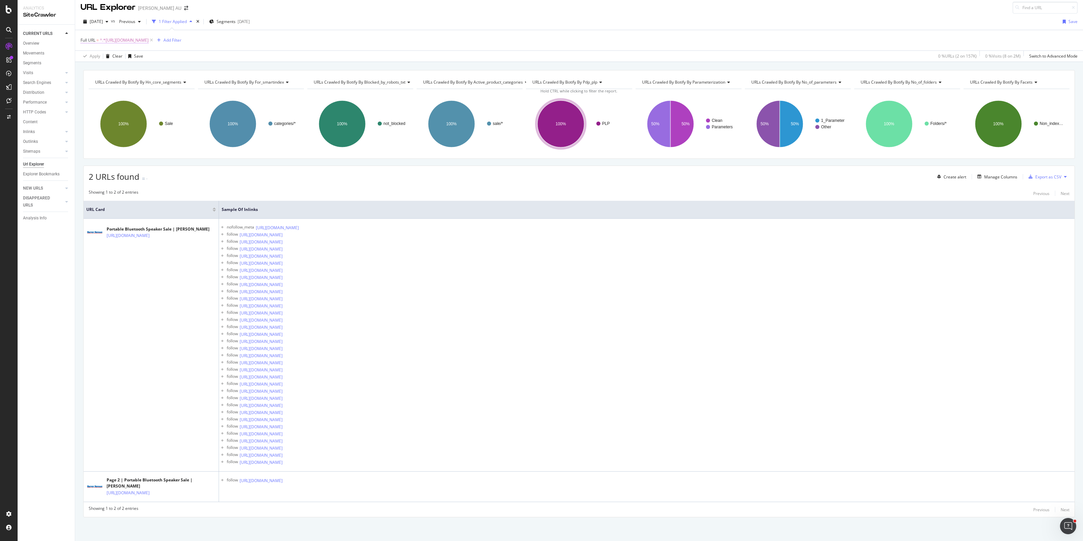
click at [149, 36] on span "^.*[URL][DOMAIN_NAME]" at bounding box center [124, 40] width 49 height 9
drag, startPoint x: 124, startPoint y: 52, endPoint x: 128, endPoint y: 58, distance: 6.8
click at [123, 52] on input "[URL][DOMAIN_NAME]" at bounding box center [119, 54] width 64 height 11
paste input "soundbar"
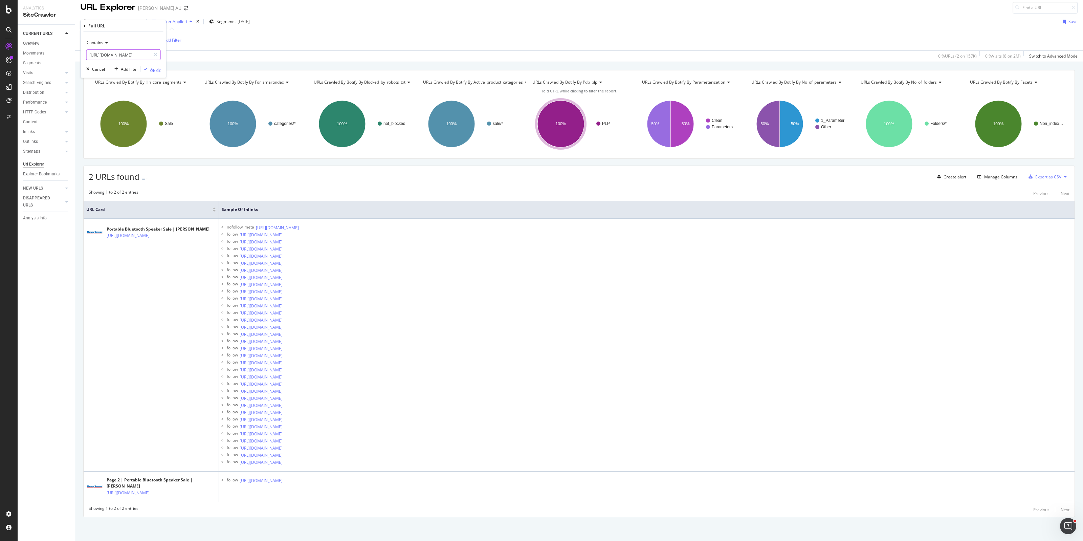
type input "[URL][DOMAIN_NAME]"
click at [154, 70] on div "Apply" at bounding box center [155, 69] width 10 height 6
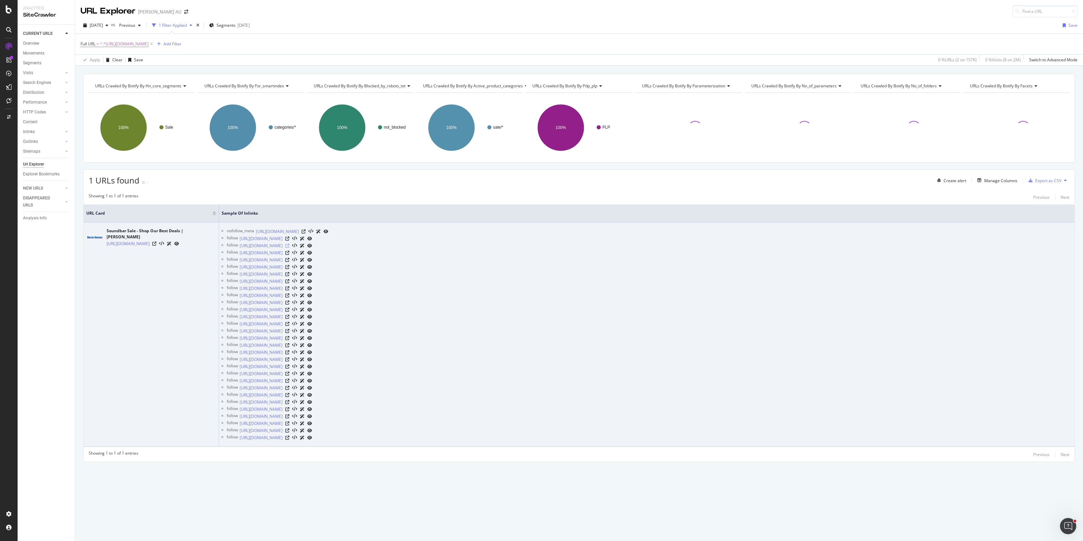
click at [289, 245] on icon at bounding box center [287, 246] width 4 height 4
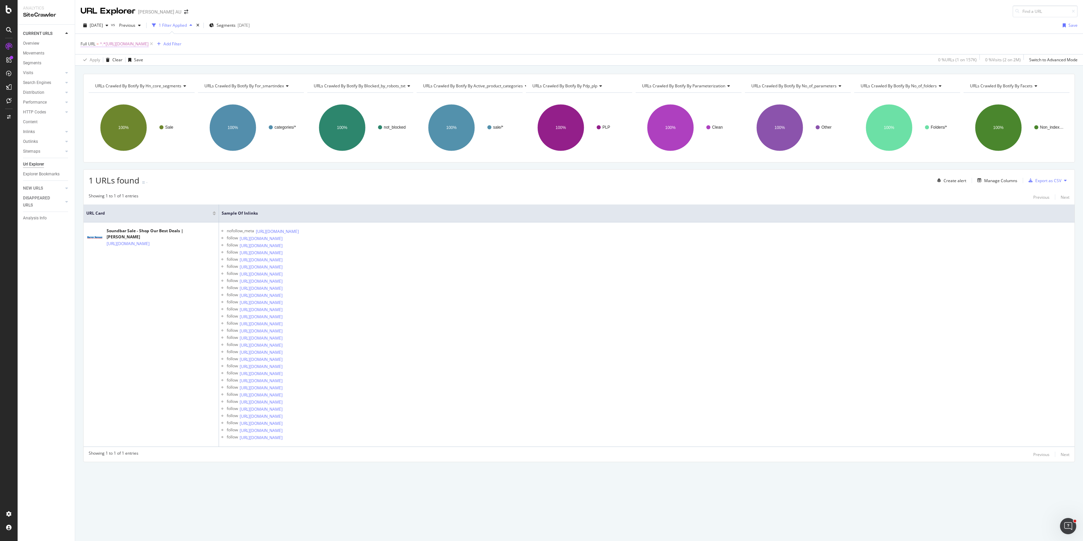
click at [149, 42] on span "^.*[URL][DOMAIN_NAME]" at bounding box center [124, 43] width 49 height 9
drag, startPoint x: 131, startPoint y: 70, endPoint x: 142, endPoint y: 86, distance: 18.9
click at [131, 70] on input "[URL][DOMAIN_NAME]" at bounding box center [119, 72] width 64 height 11
paste input "Text"
click at [117, 74] on input "Text" at bounding box center [119, 72] width 64 height 11
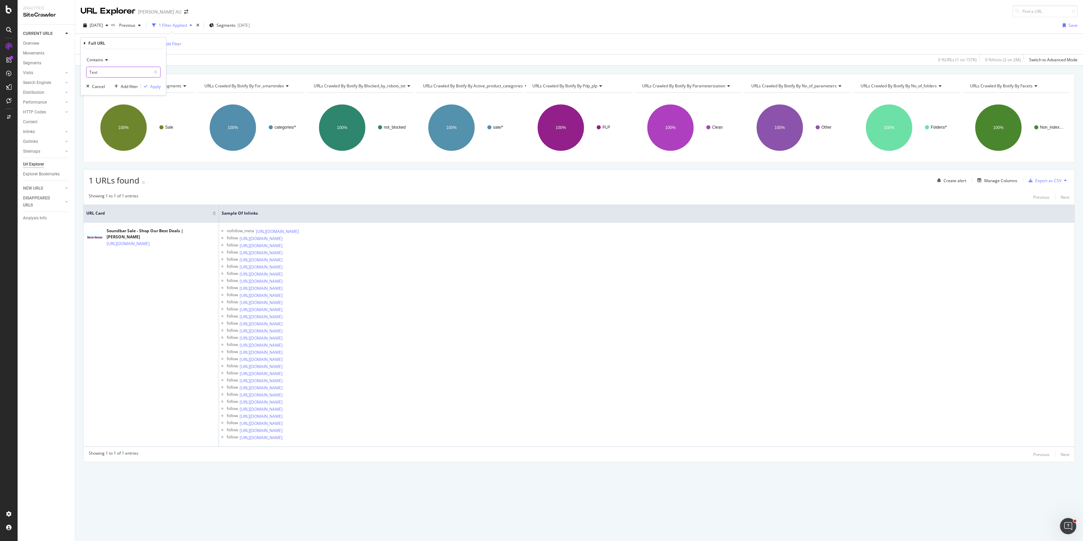
click at [117, 74] on input "Text" at bounding box center [119, 72] width 64 height 11
paste input "[URL][DOMAIN_NAME]"
type input "[URL][DOMAIN_NAME]"
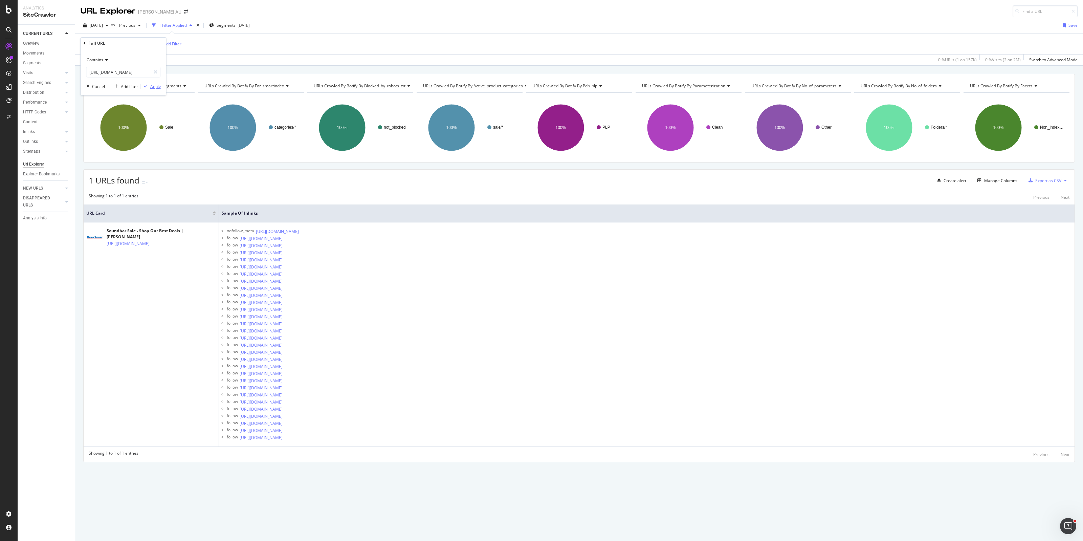
click at [157, 85] on div "Apply" at bounding box center [155, 87] width 10 height 6
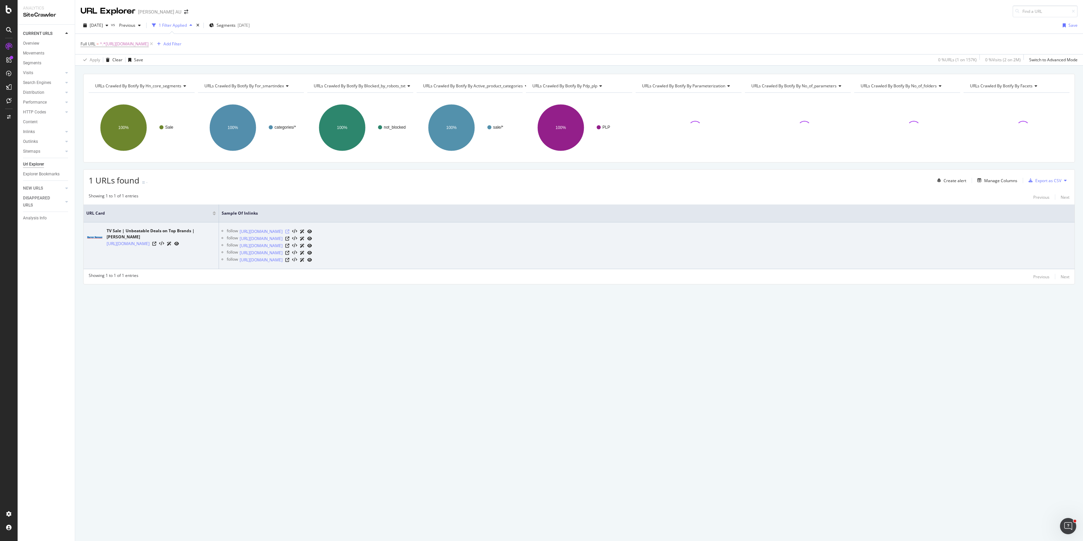
click at [289, 230] on icon at bounding box center [287, 231] width 4 height 4
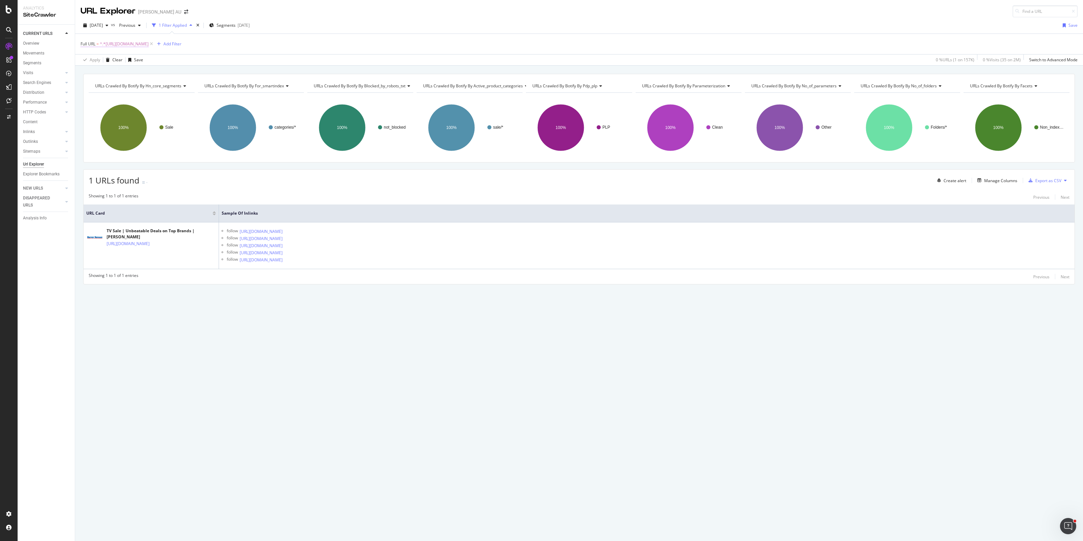
click at [149, 43] on span "^.*[URL][DOMAIN_NAME]" at bounding box center [124, 43] width 49 height 9
click at [119, 71] on input "[URL][DOMAIN_NAME]" at bounding box center [119, 72] width 64 height 11
type input "[URL][DOMAIN_NAME]"
click at [154, 86] on div "Apply" at bounding box center [155, 87] width 10 height 6
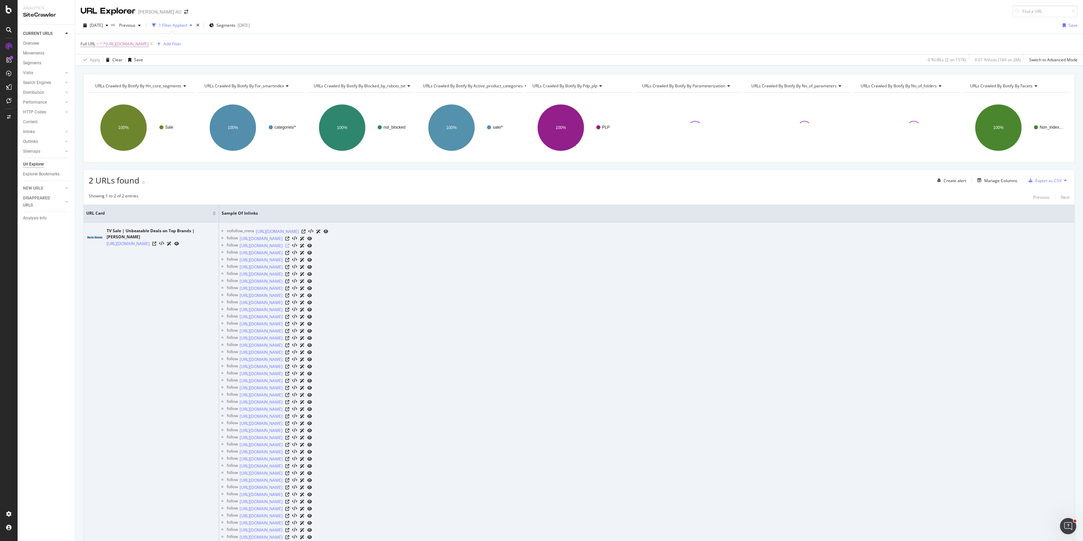
click at [289, 247] on icon at bounding box center [287, 246] width 4 height 4
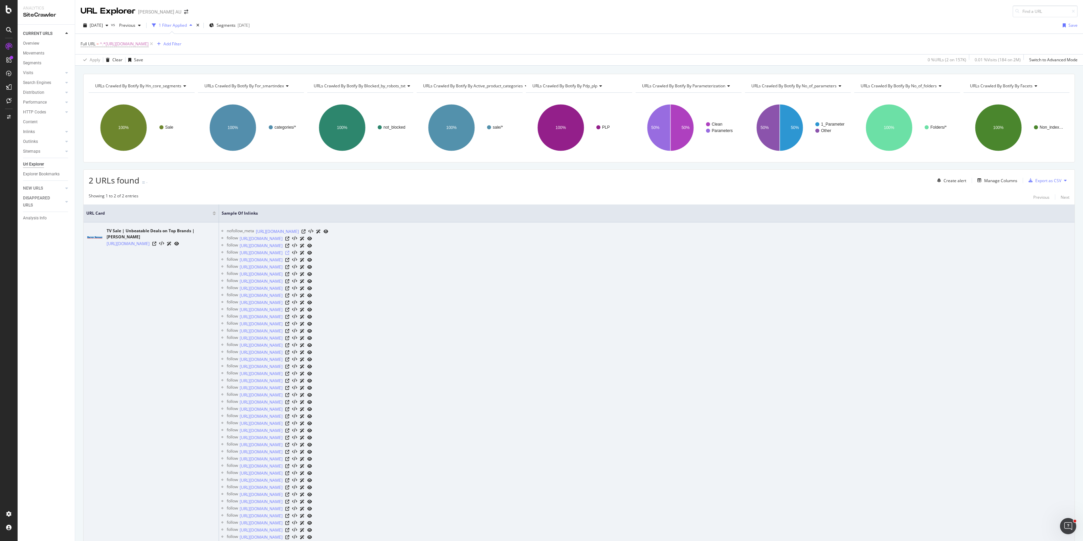
click at [289, 252] on icon at bounding box center [287, 253] width 4 height 4
click at [289, 259] on icon at bounding box center [287, 260] width 4 height 4
click at [289, 267] on icon at bounding box center [287, 267] width 4 height 4
click at [289, 274] on icon at bounding box center [287, 274] width 4 height 4
click at [289, 282] on icon at bounding box center [287, 281] width 4 height 4
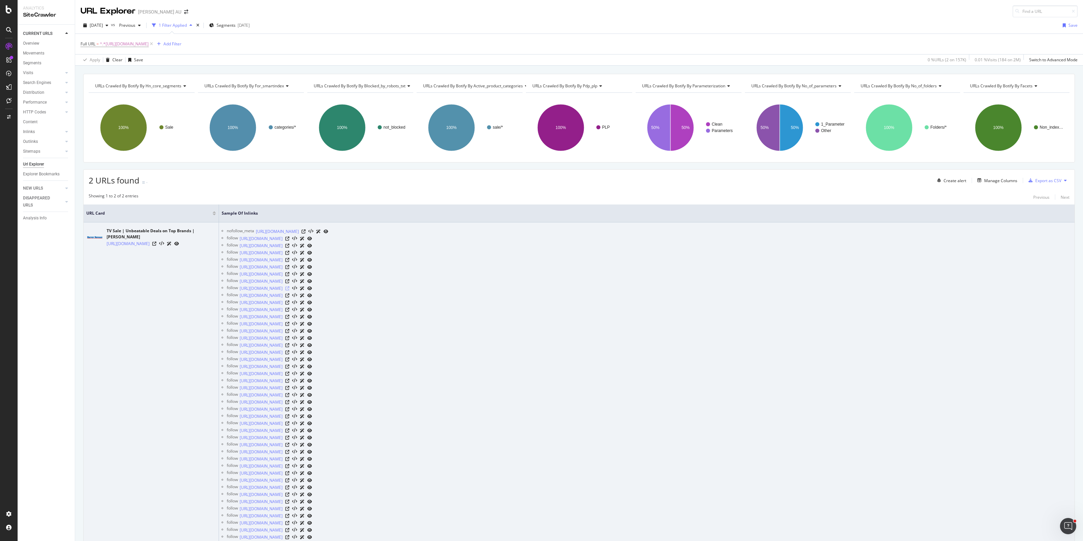
click at [289, 288] on icon at bounding box center [287, 288] width 4 height 4
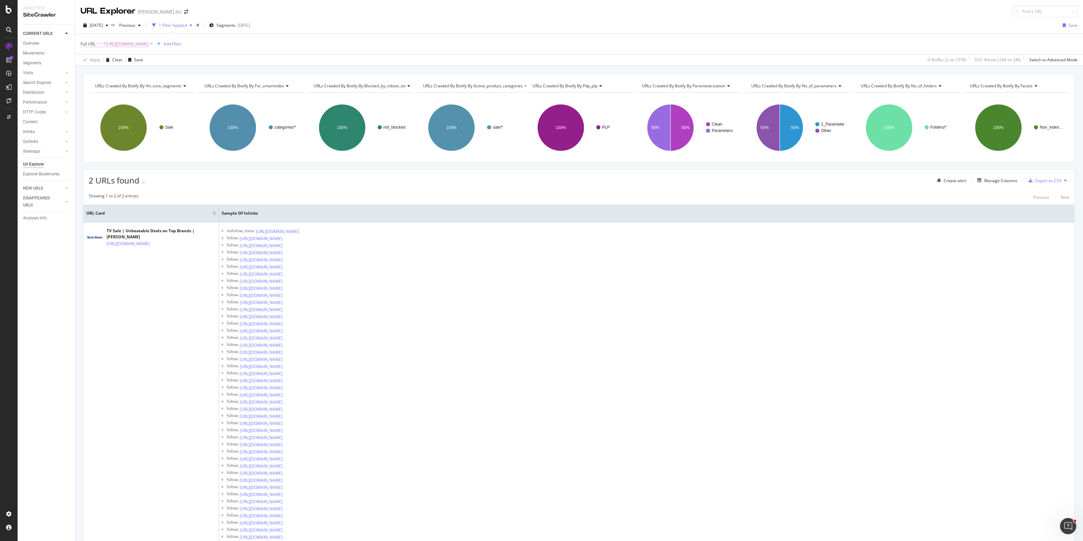
click at [149, 43] on span "^.*[URL][DOMAIN_NAME]" at bounding box center [124, 43] width 49 height 9
click at [124, 71] on input "[URL][DOMAIN_NAME]" at bounding box center [119, 72] width 64 height 11
paste input "mobiles-wearables/mobile-accessory"
type input "[URL][DOMAIN_NAME]"
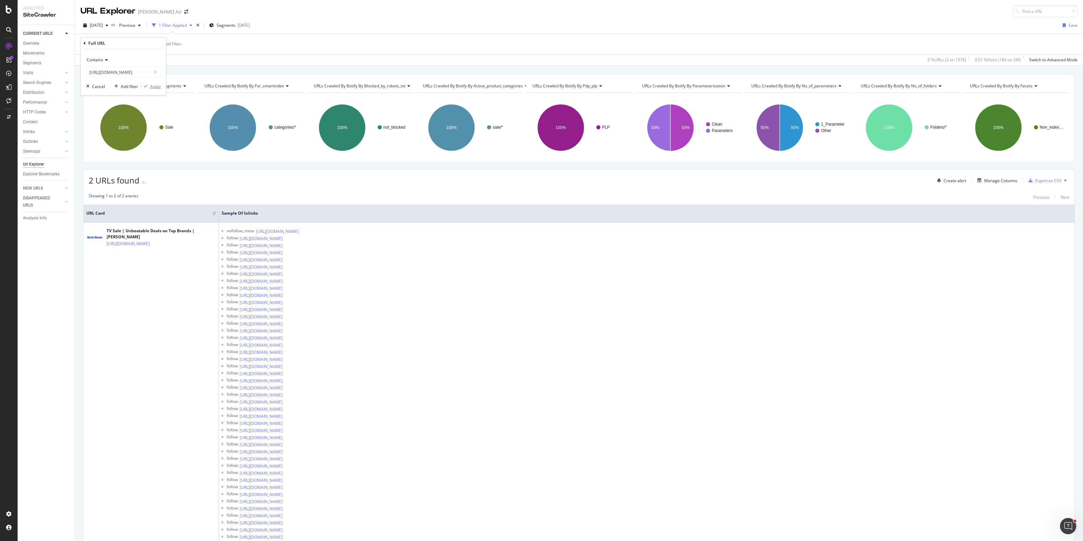
scroll to position [0, 0]
click at [156, 86] on div "Apply" at bounding box center [155, 87] width 10 height 6
